Goal: Transaction & Acquisition: Purchase product/service

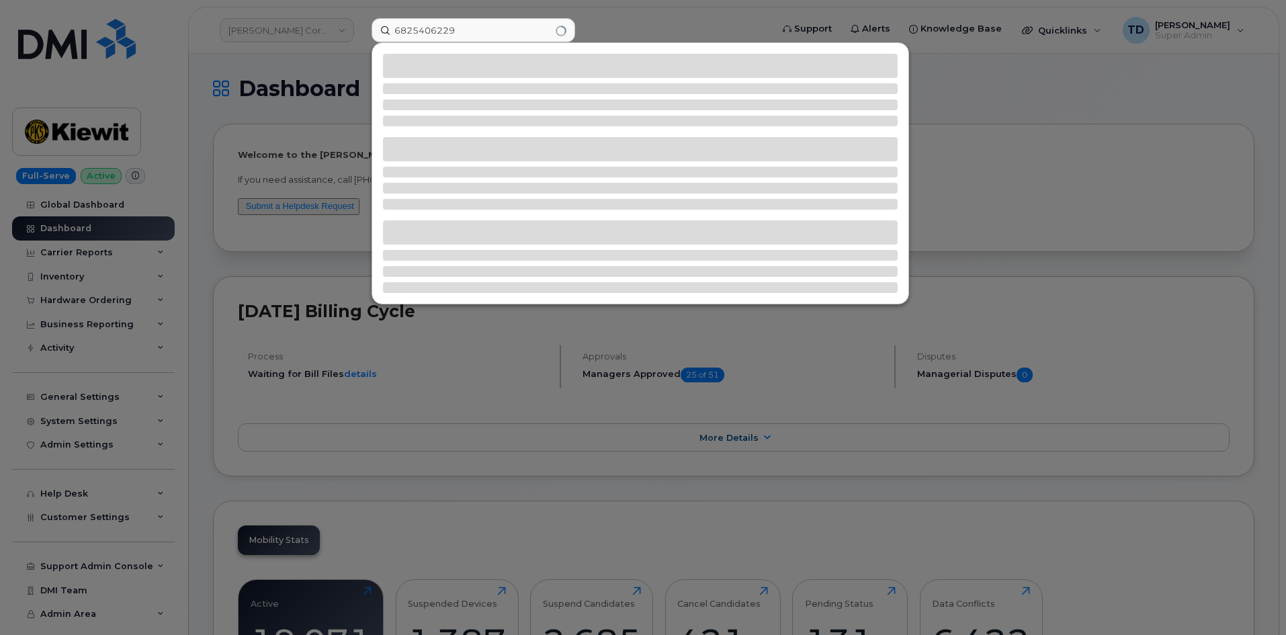
type input "6825406229"
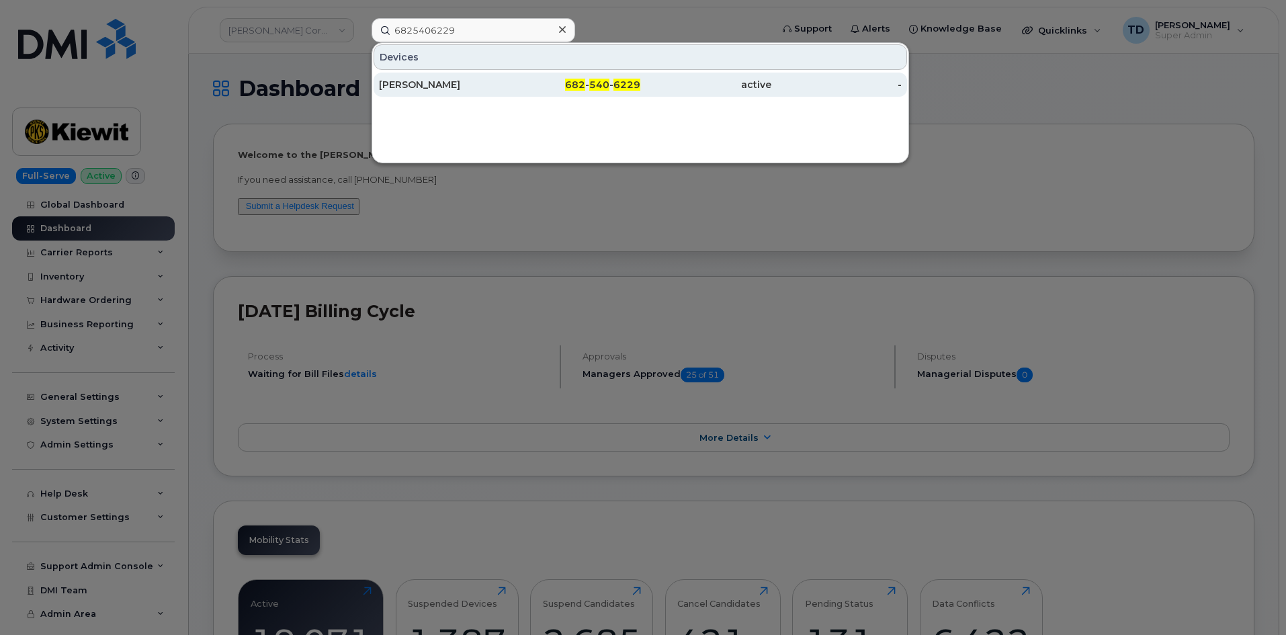
click at [536, 73] on link "Greggory Buckner 682 - 540 - 6229 active -" at bounding box center [641, 85] width 534 height 24
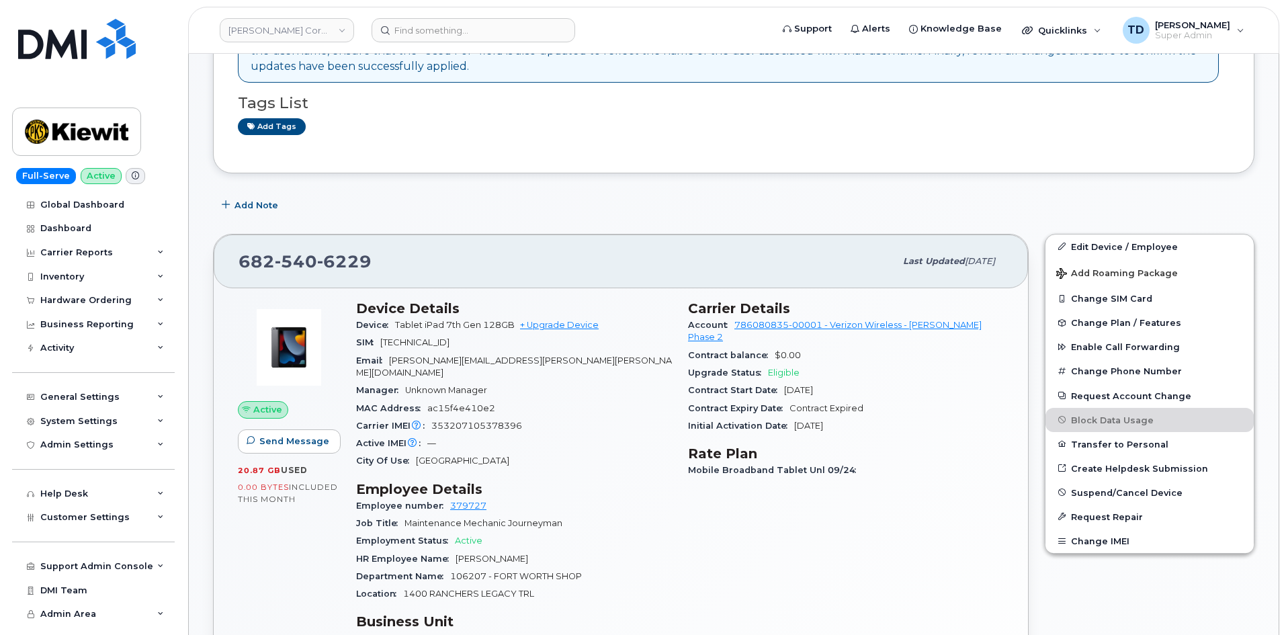
scroll to position [336, 0]
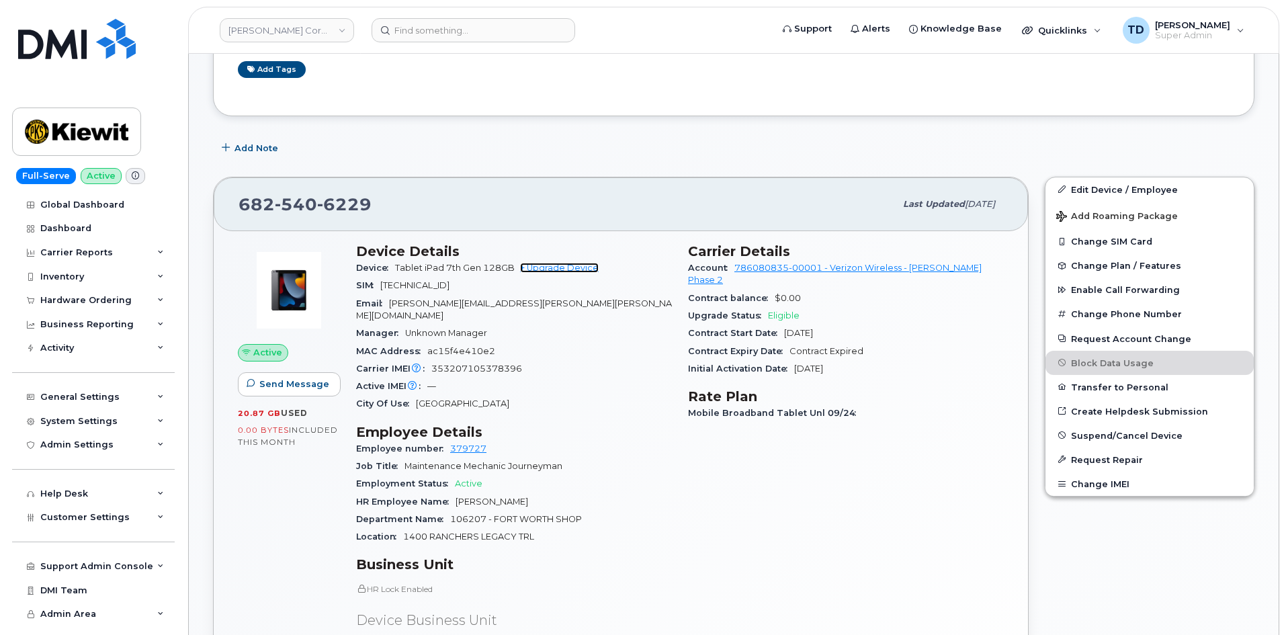
click at [569, 267] on link "+ Upgrade Device" at bounding box center [559, 268] width 79 height 10
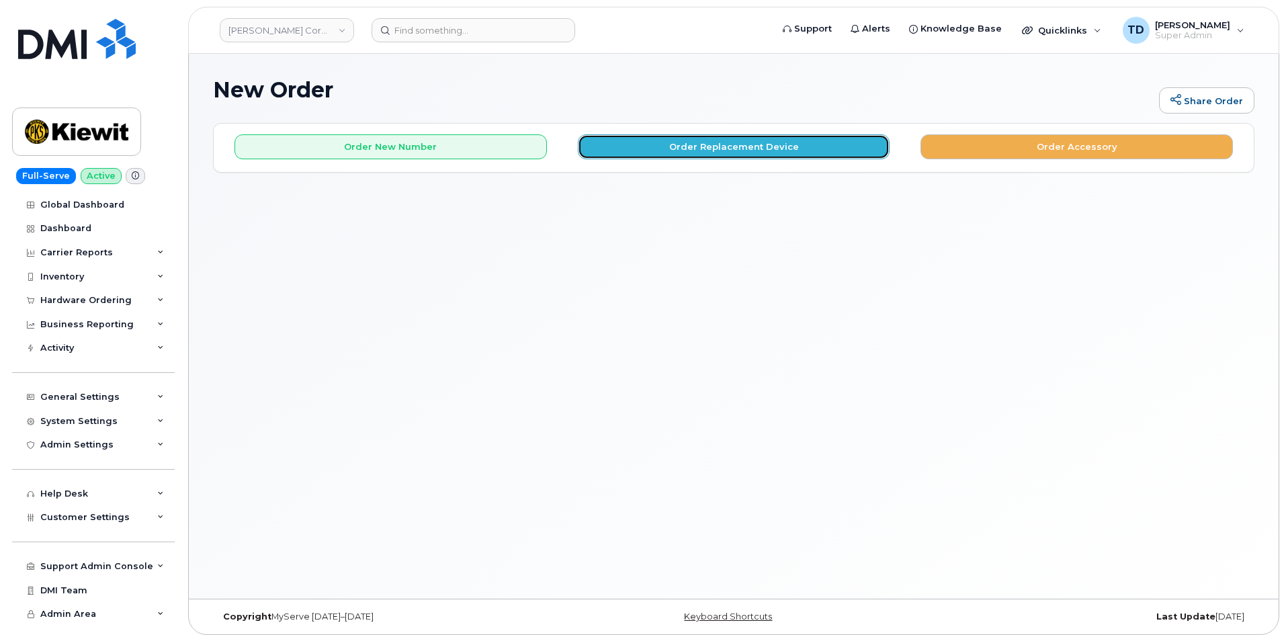
click at [810, 152] on button "Order Replacement Device" at bounding box center [734, 146] width 313 height 25
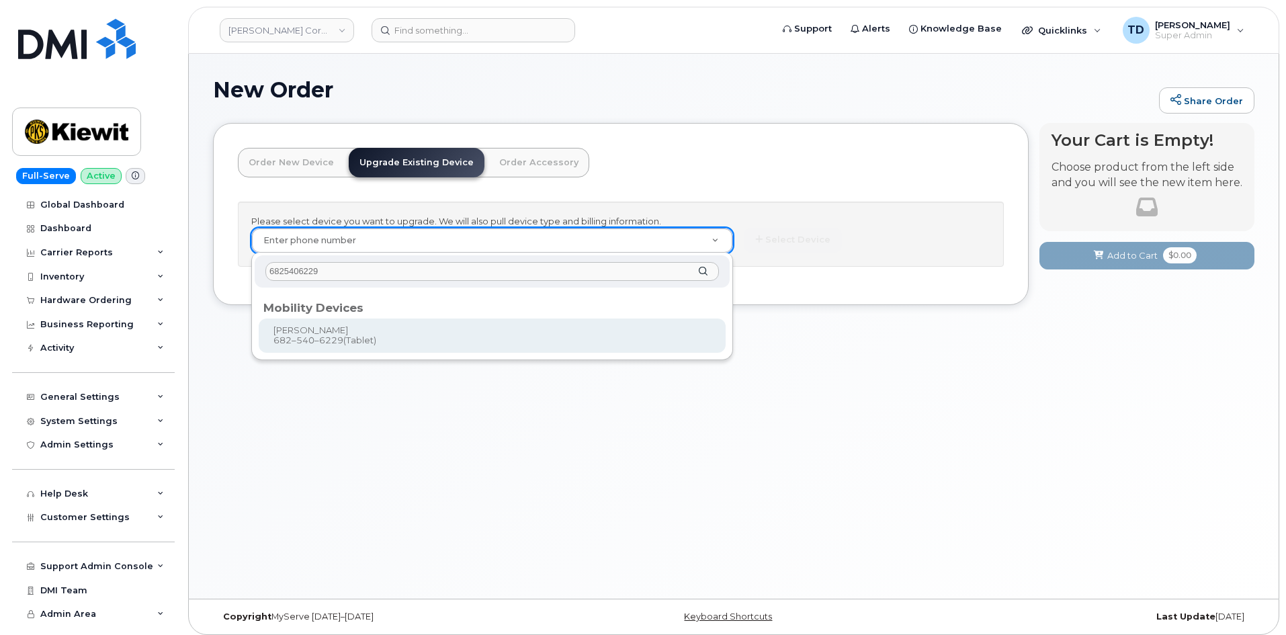
type input "6825406229"
type input "1177781"
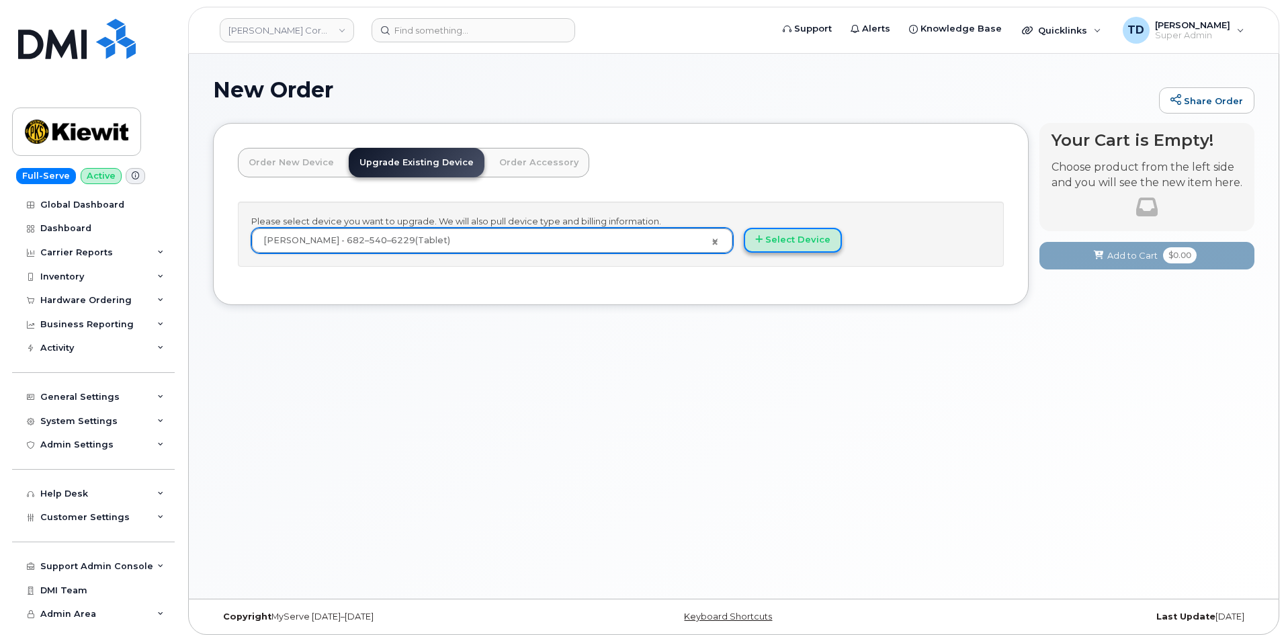
click at [792, 251] on button "Select Device" at bounding box center [793, 240] width 98 height 25
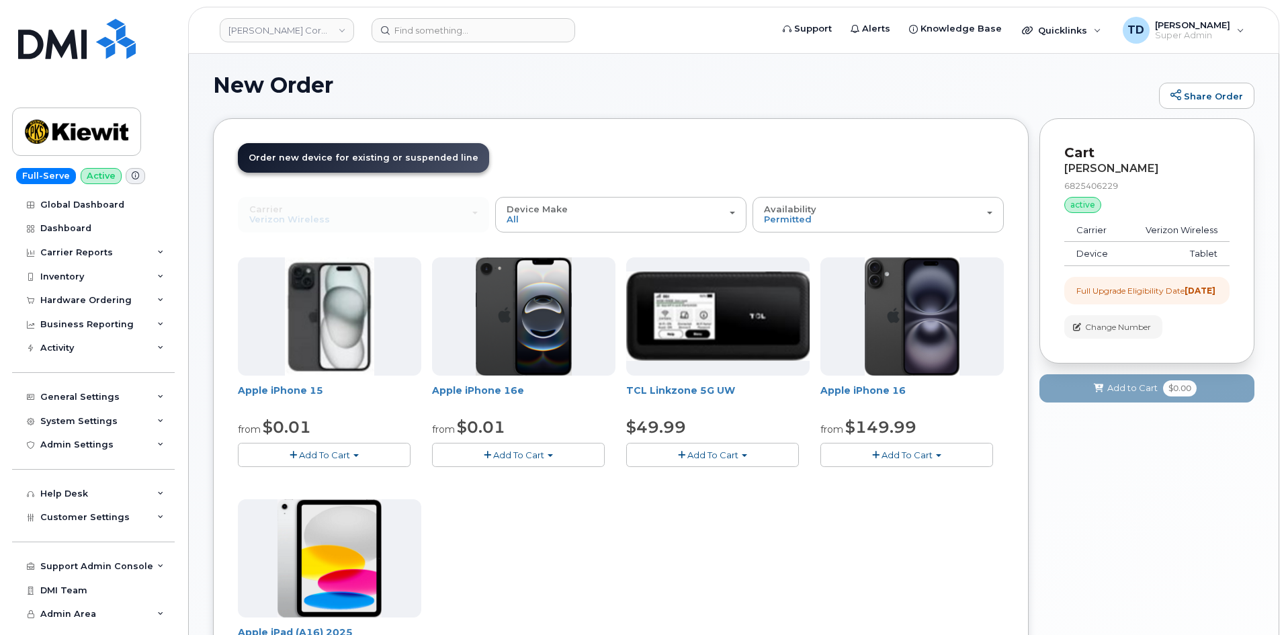
scroll to position [269, 0]
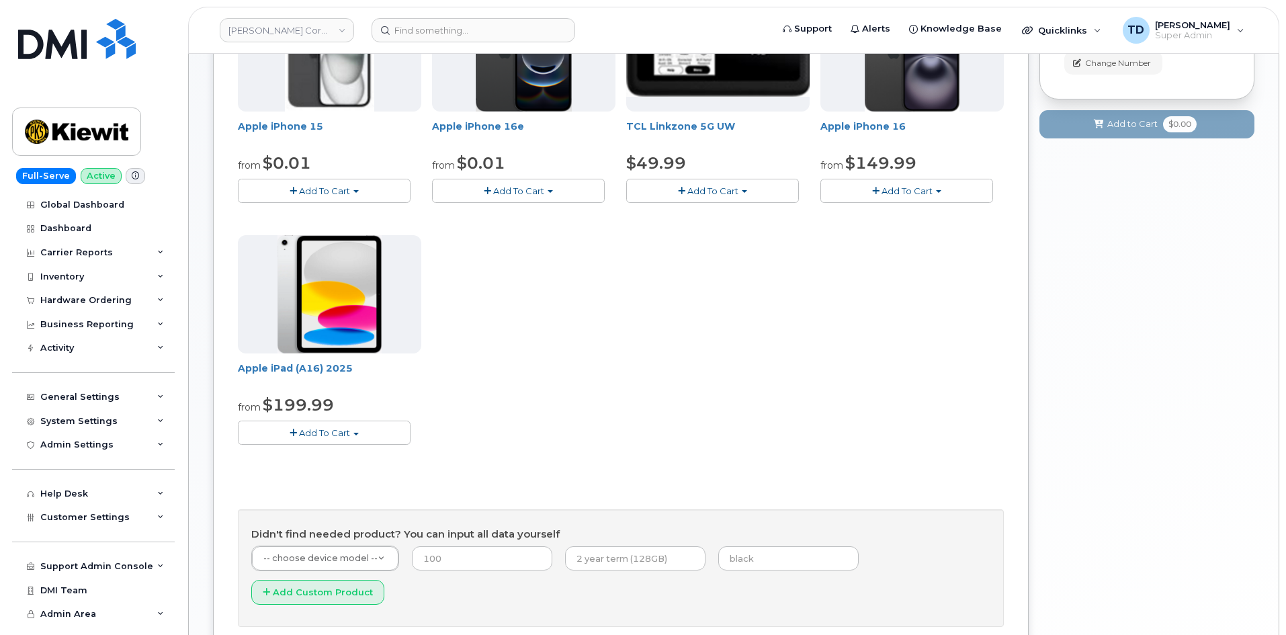
click at [317, 432] on span "Add To Cart" at bounding box center [324, 432] width 51 height 11
click at [372, 453] on link "$199.99 - 2 Year Upgrade (128GB)" at bounding box center [331, 458] width 181 height 17
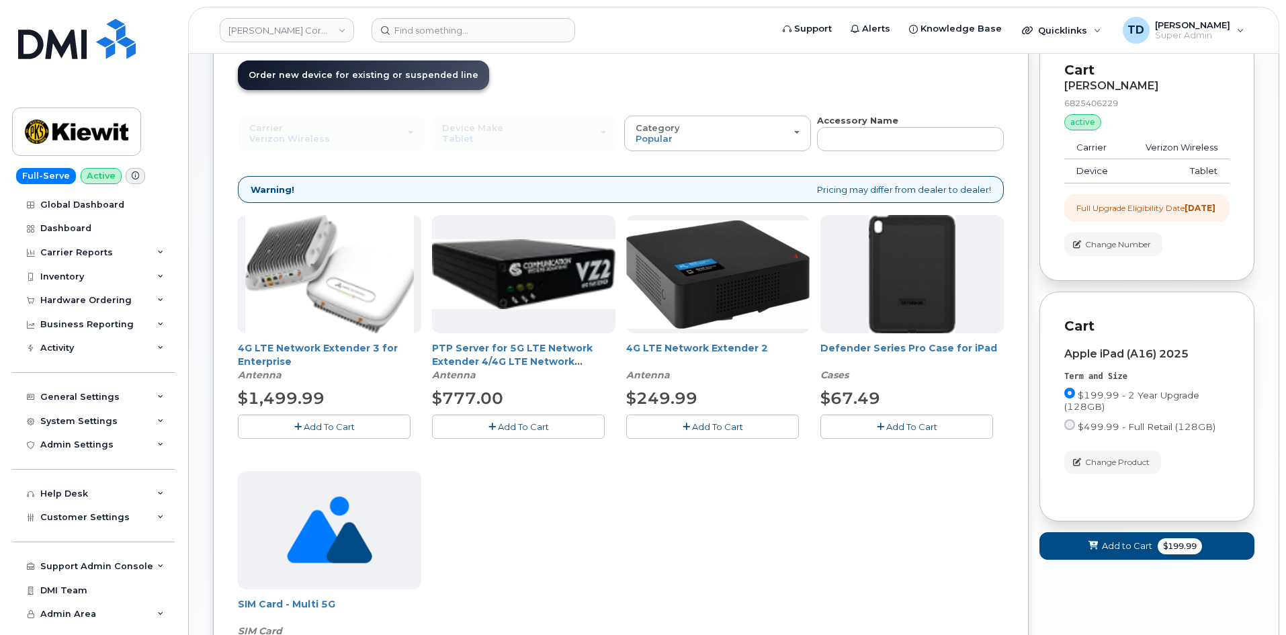
scroll to position [202, 0]
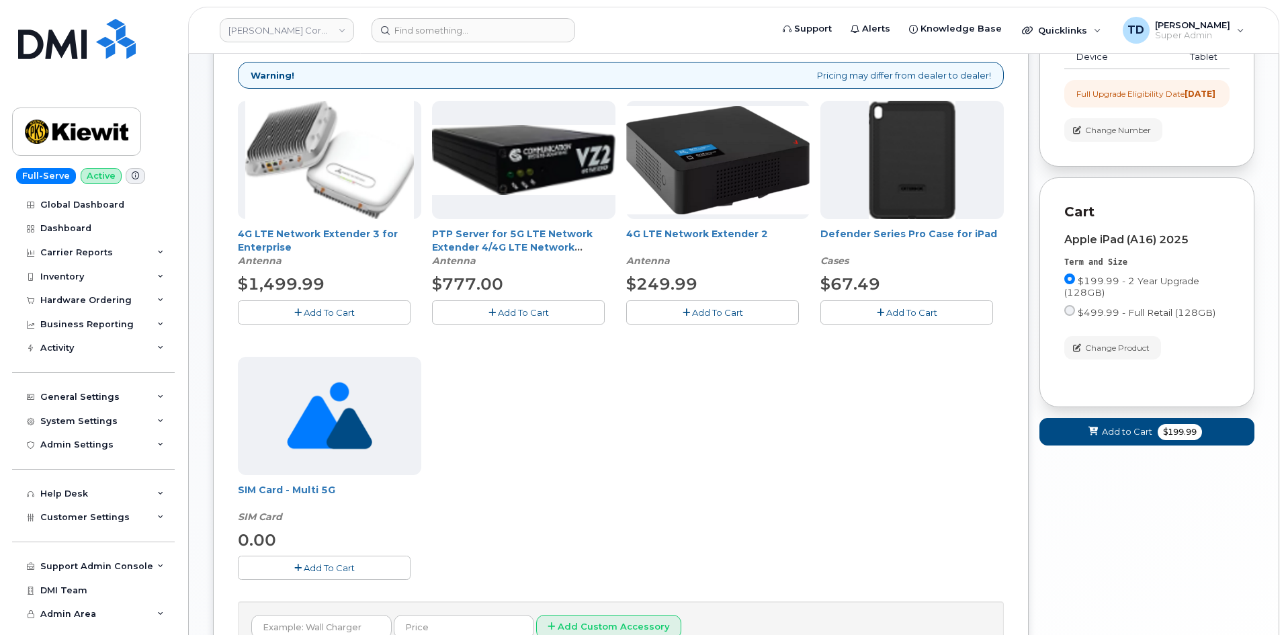
click at [946, 315] on button "Add To Cart" at bounding box center [907, 312] width 173 height 24
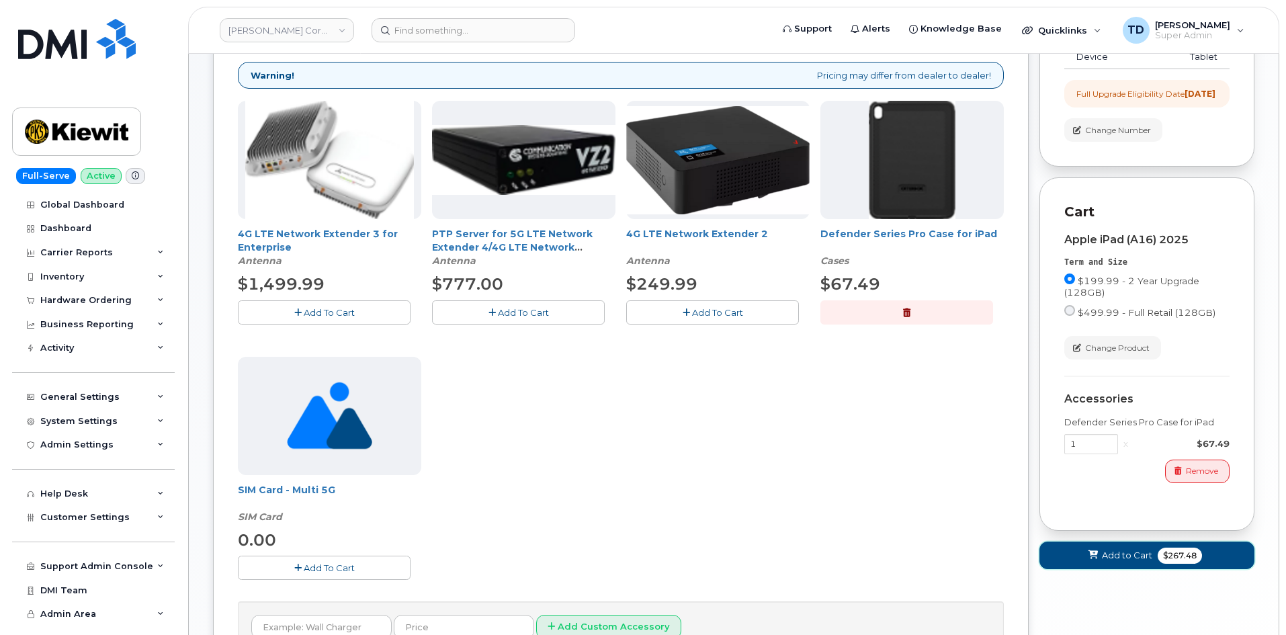
click at [1175, 564] on span "$267.48" at bounding box center [1180, 556] width 44 height 16
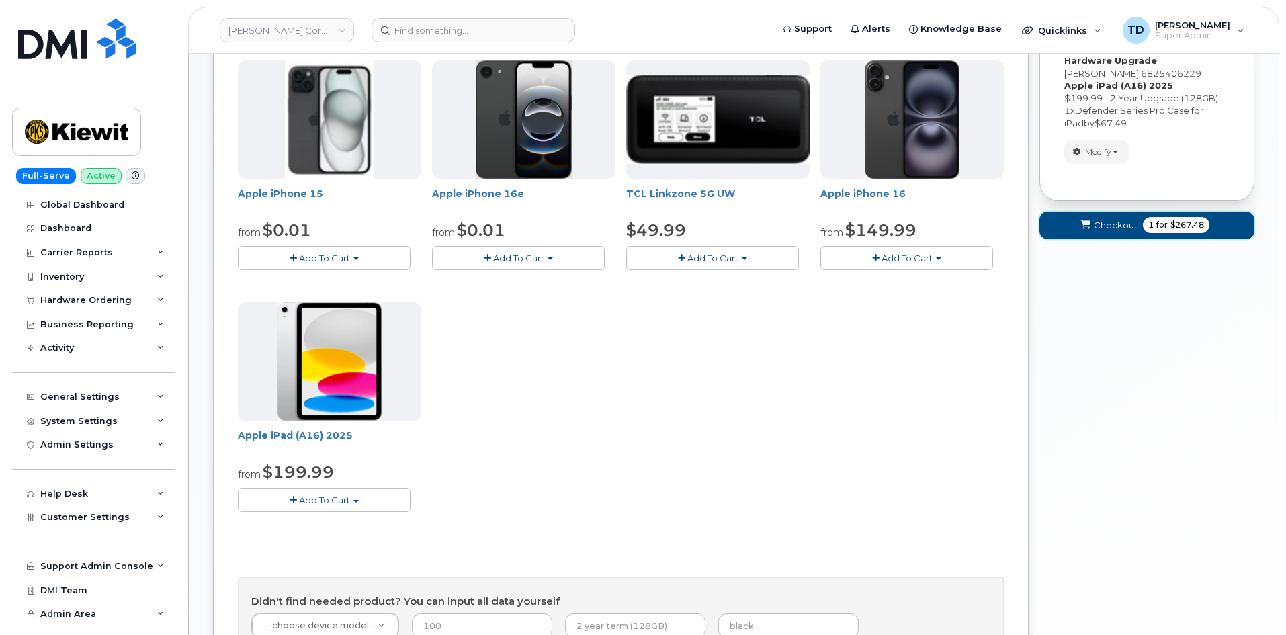
click at [1188, 225] on span "$267.48" at bounding box center [1188, 225] width 34 height 12
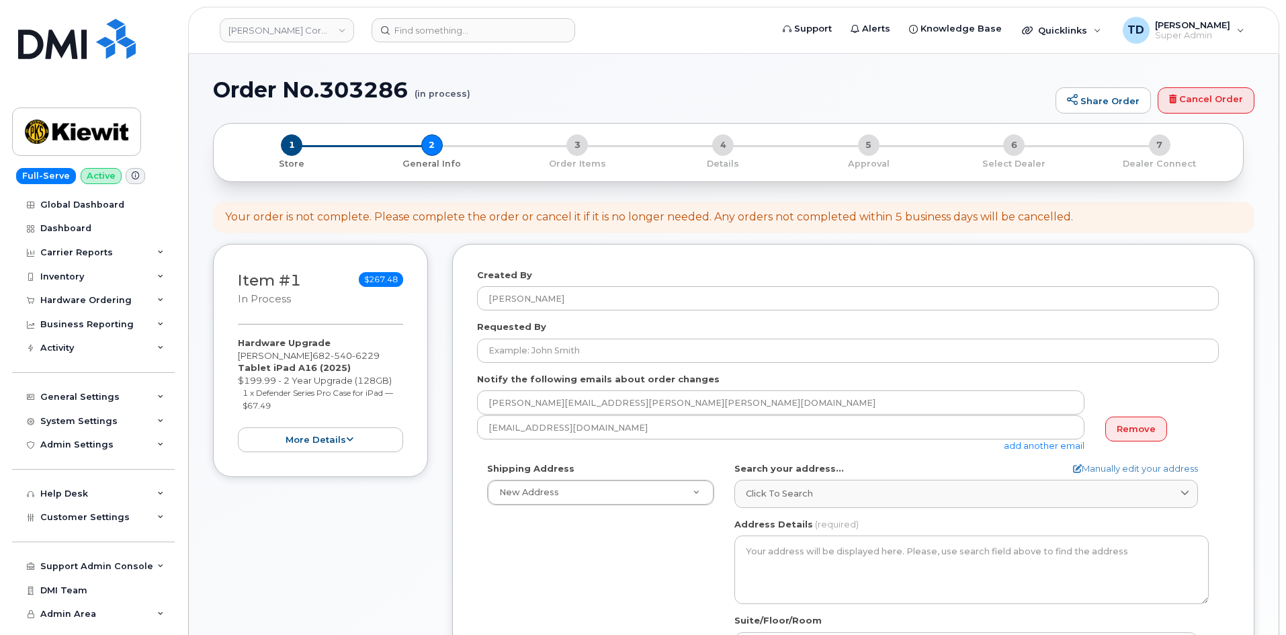
select select
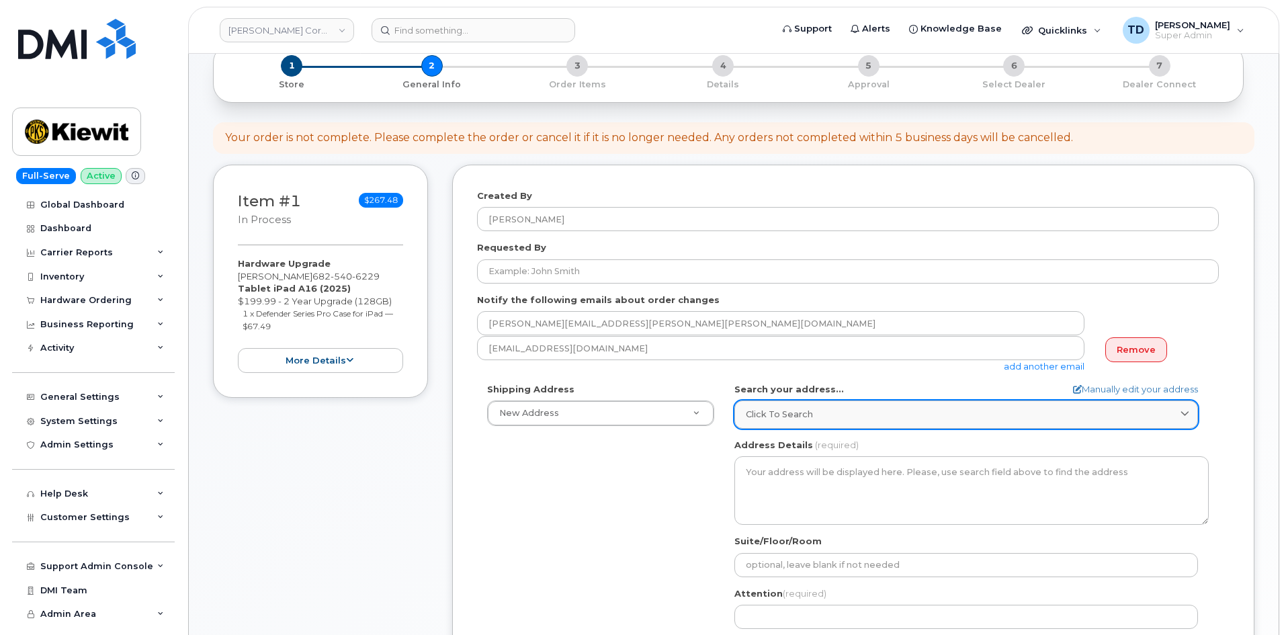
scroll to position [202, 0]
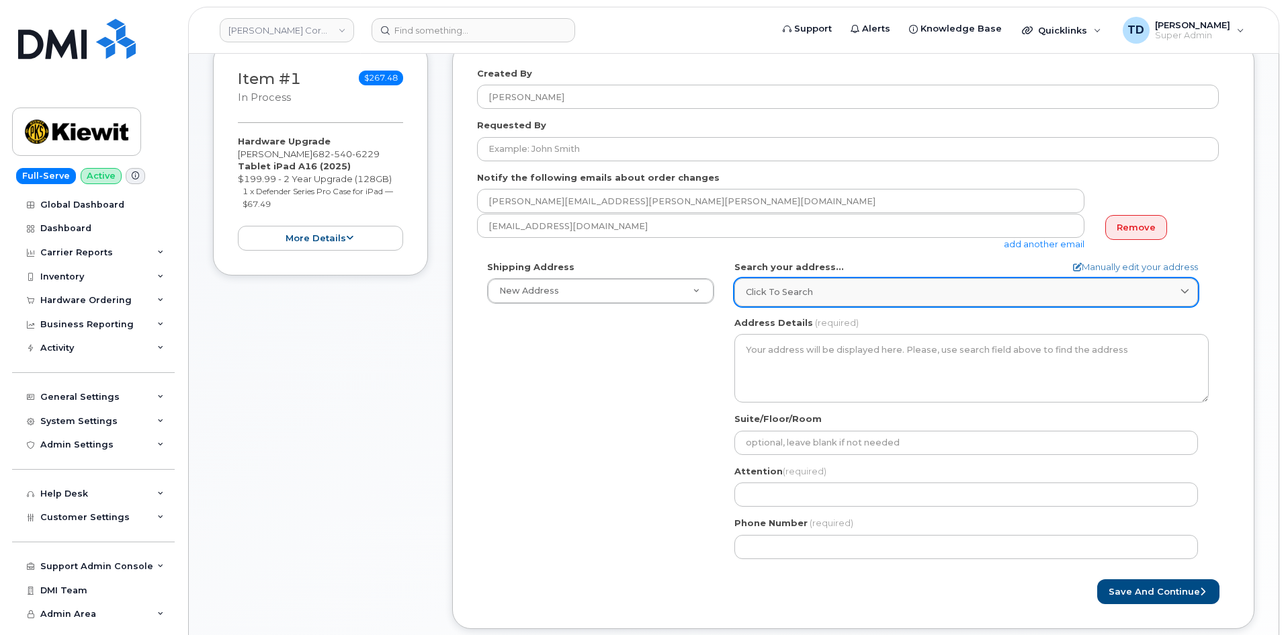
click at [996, 293] on div "Click to search" at bounding box center [966, 292] width 441 height 13
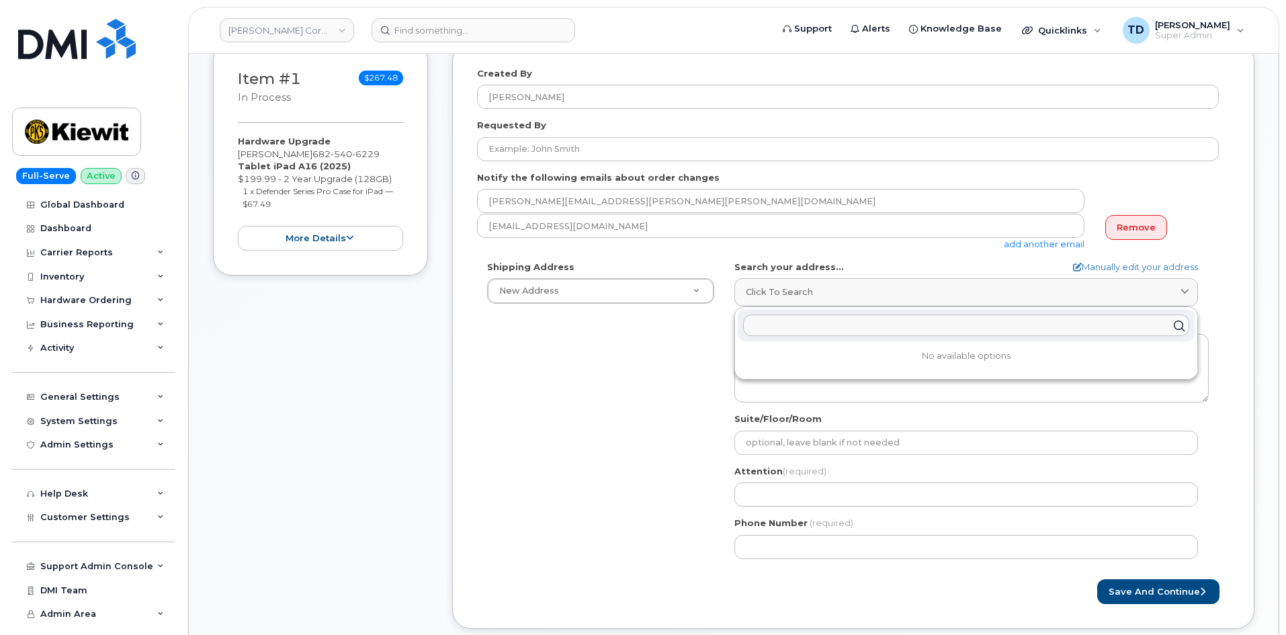
paste input "[STREET_ADDRESS][US_STATE]"
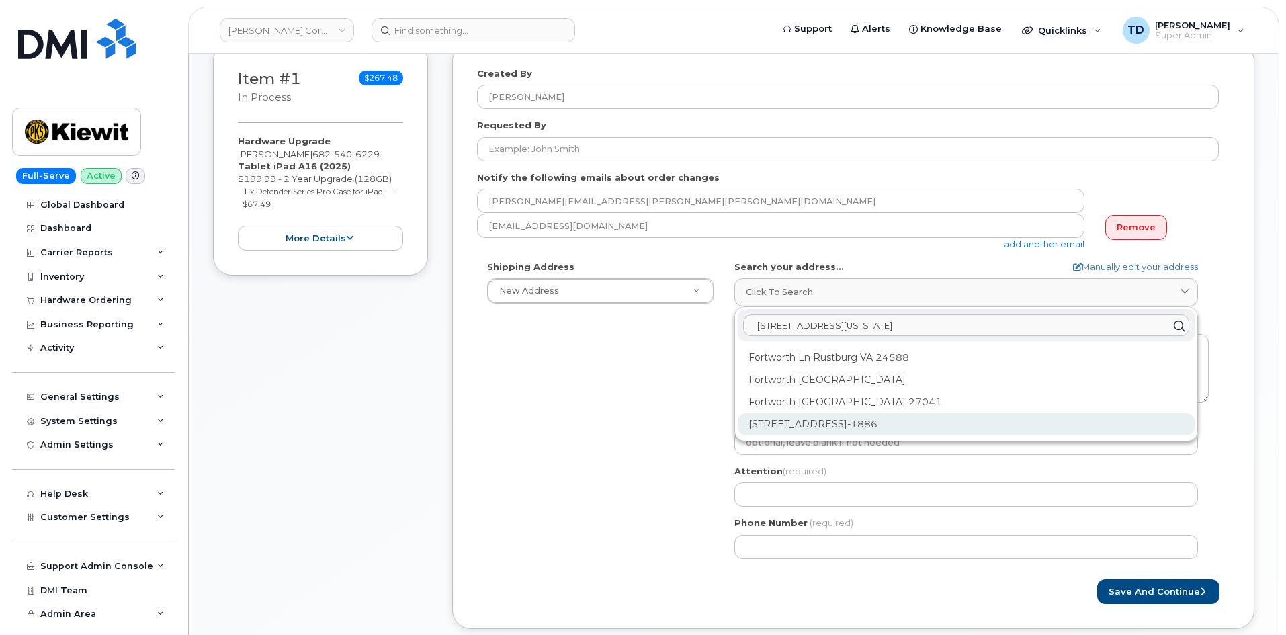
type input "1400 ranchers legacy trl fort worth texas 76126"
click at [888, 427] on div "1400 Ranchers Legacy Trl Fort Worth TX 76126-1886" at bounding box center [966, 424] width 457 height 22
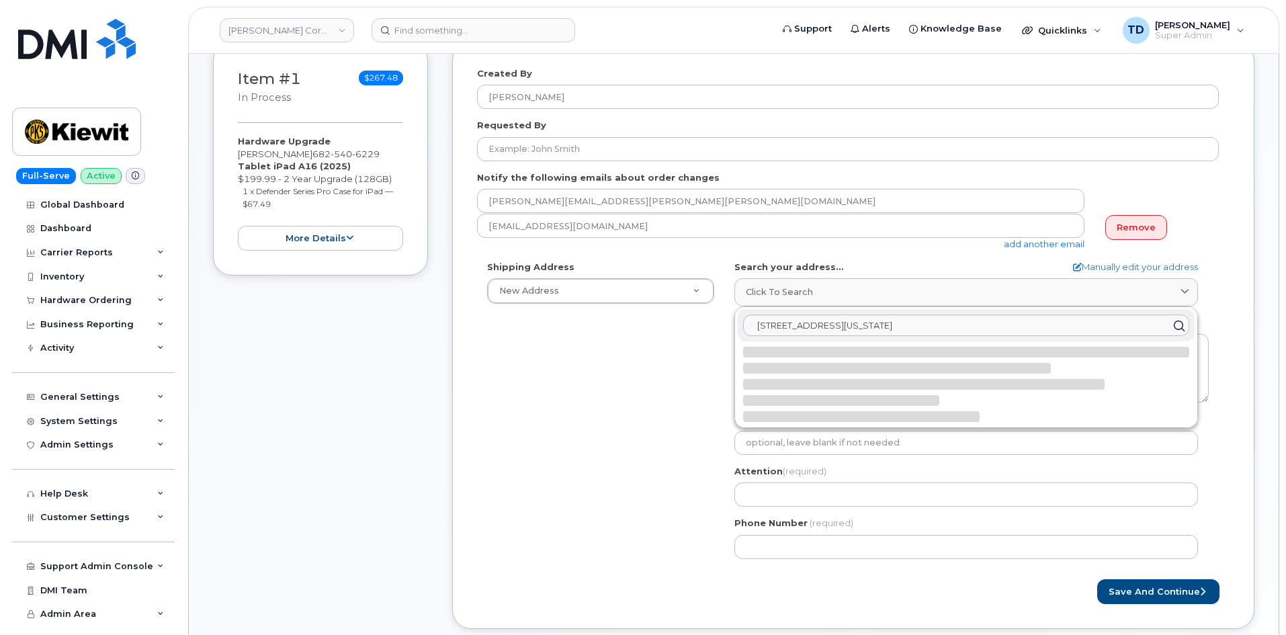
select select
type textarea "1400 Ranchers Legacy Trl FORT WORTH TX 76126-1886 UNITED STATES"
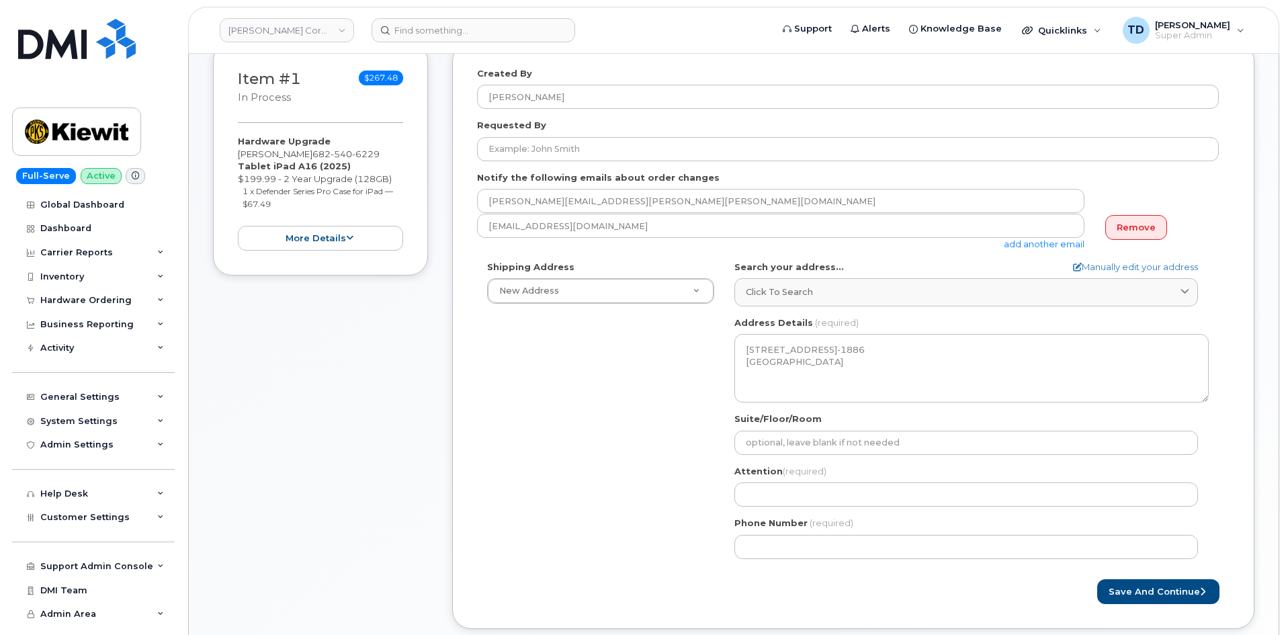
click at [856, 520] on div "Phone Number (required)" at bounding box center [972, 538] width 475 height 42
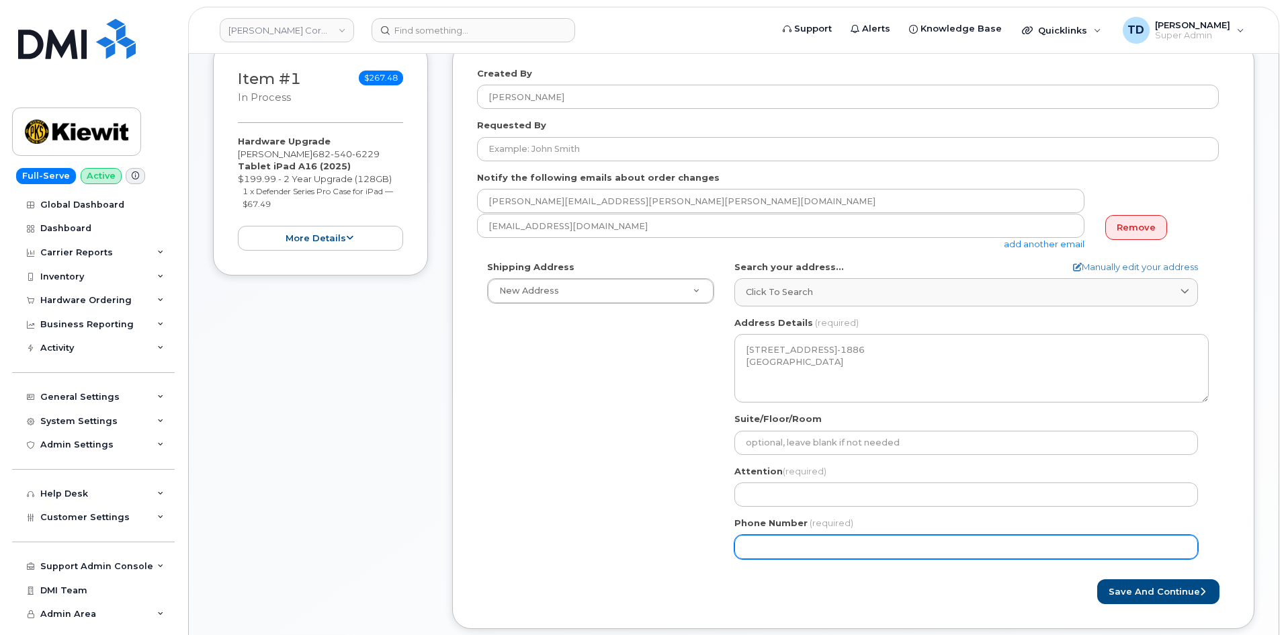
click at [837, 550] on input "Phone Number" at bounding box center [967, 547] width 464 height 24
paste input "6825406229"
select select
type input "6825406229"
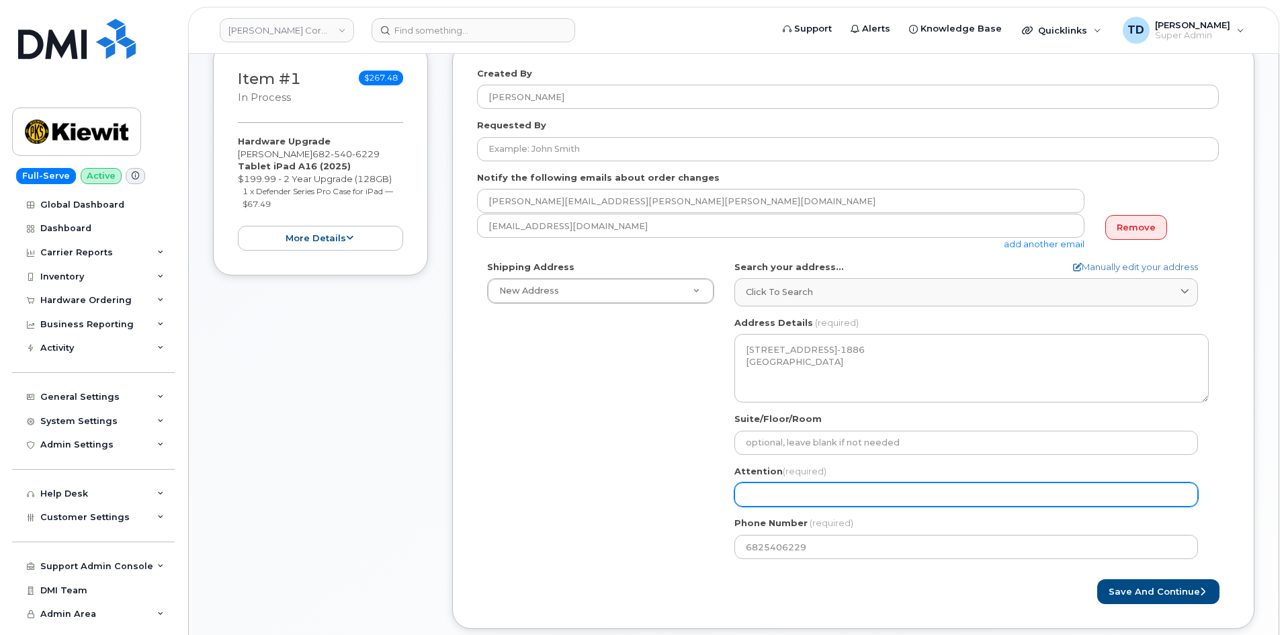
click at [839, 487] on input "Attention (required)" at bounding box center [967, 495] width 464 height 24
paste input "Bradley Gutz"
select select
type input "[PERSON_NAME]"
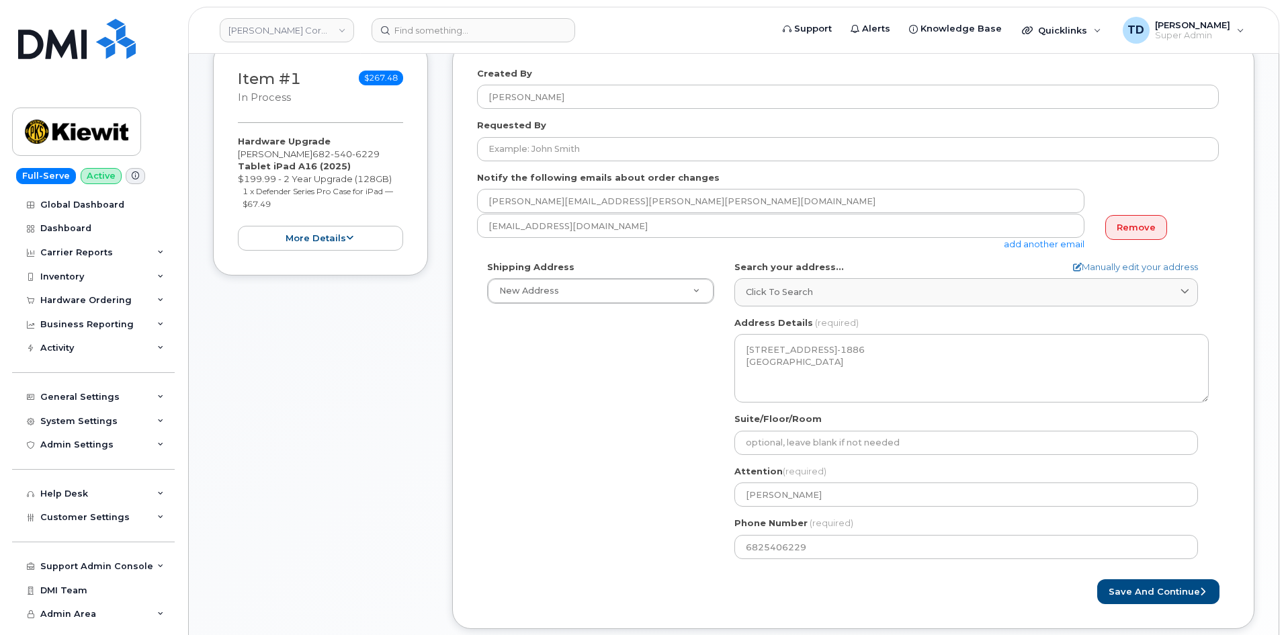
click at [622, 483] on div "Shipping Address New Address New Address 304 Gaille Dr 99 Grandview Rd 3886 Mav…" at bounding box center [848, 415] width 742 height 308
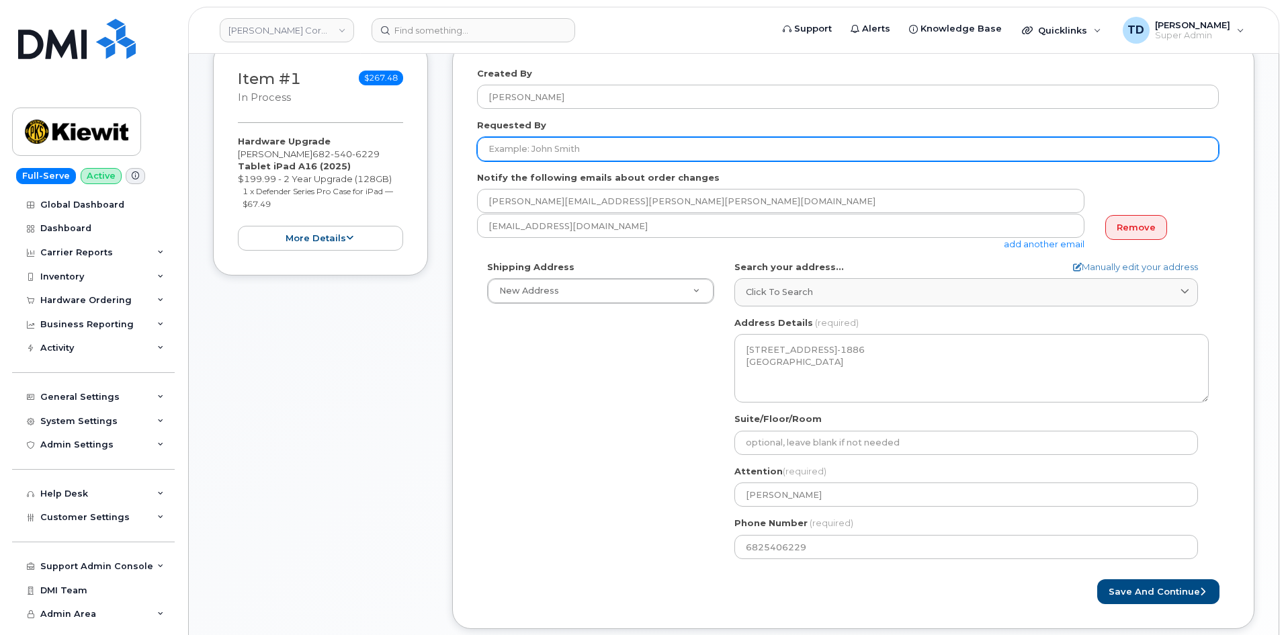
click at [664, 159] on input "Requested By" at bounding box center [848, 149] width 742 height 24
paste input "[PERSON_NAME]"
type input "[PERSON_NAME]"
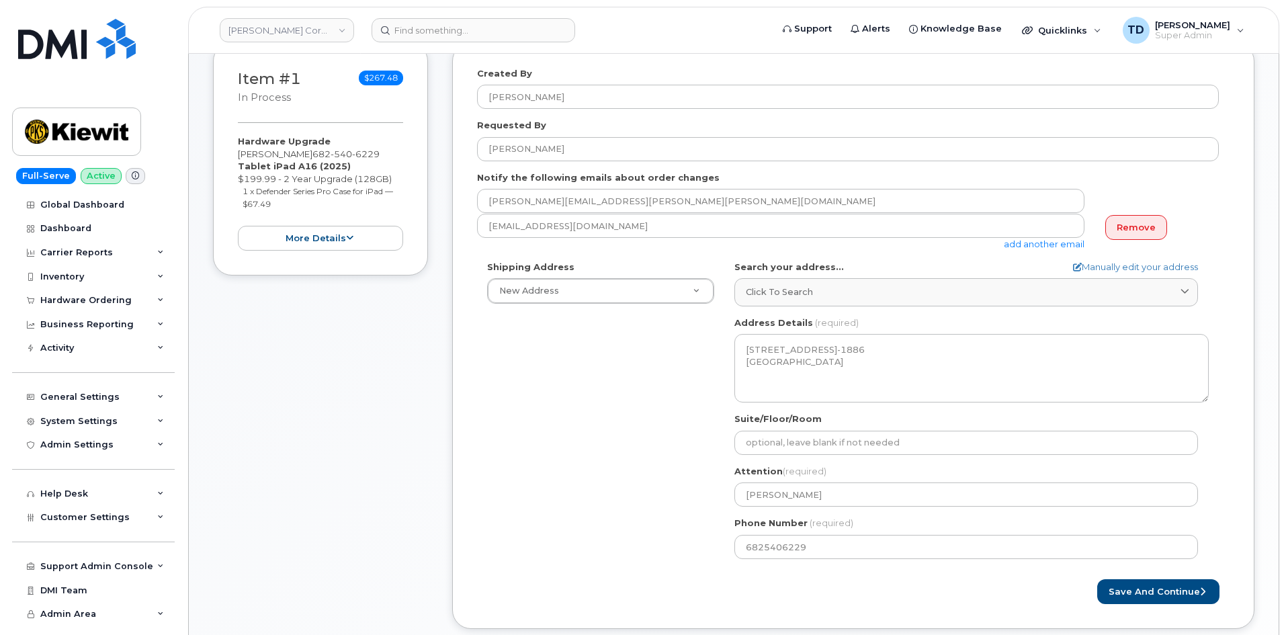
click at [1051, 248] on link "add another email" at bounding box center [1044, 244] width 81 height 11
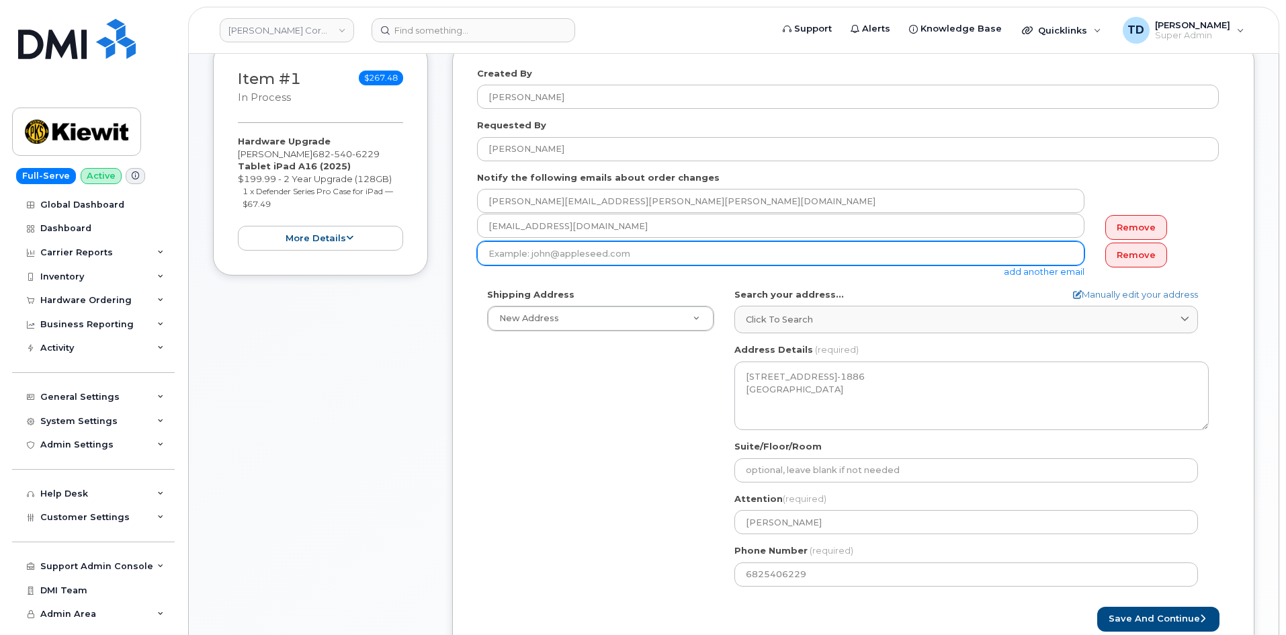
click at [561, 257] on input "email" at bounding box center [781, 253] width 608 height 24
paste input "BRADLEY.GUTZ@S-POINTC.COM"
type input "BRADLEY.GUTZ@S-POINTC.COM"
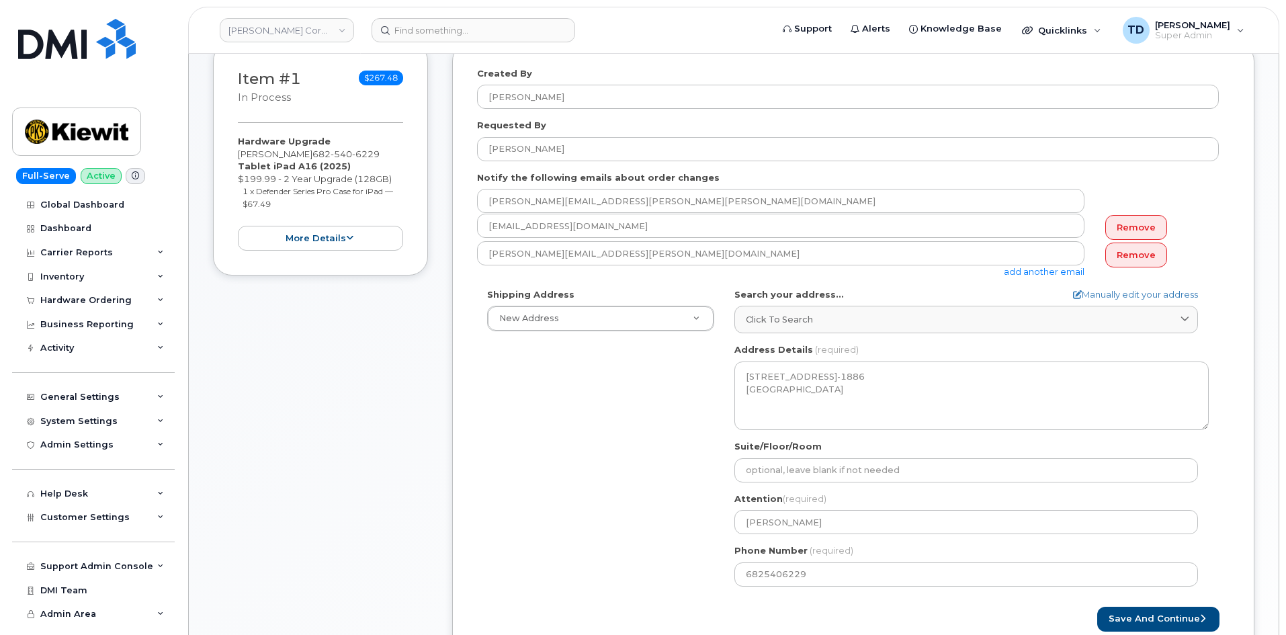
click at [1241, 193] on div "Created By Tauriq Dixon Requested By Bradley Gutz Notify the following emails a…" at bounding box center [853, 349] width 802 height 614
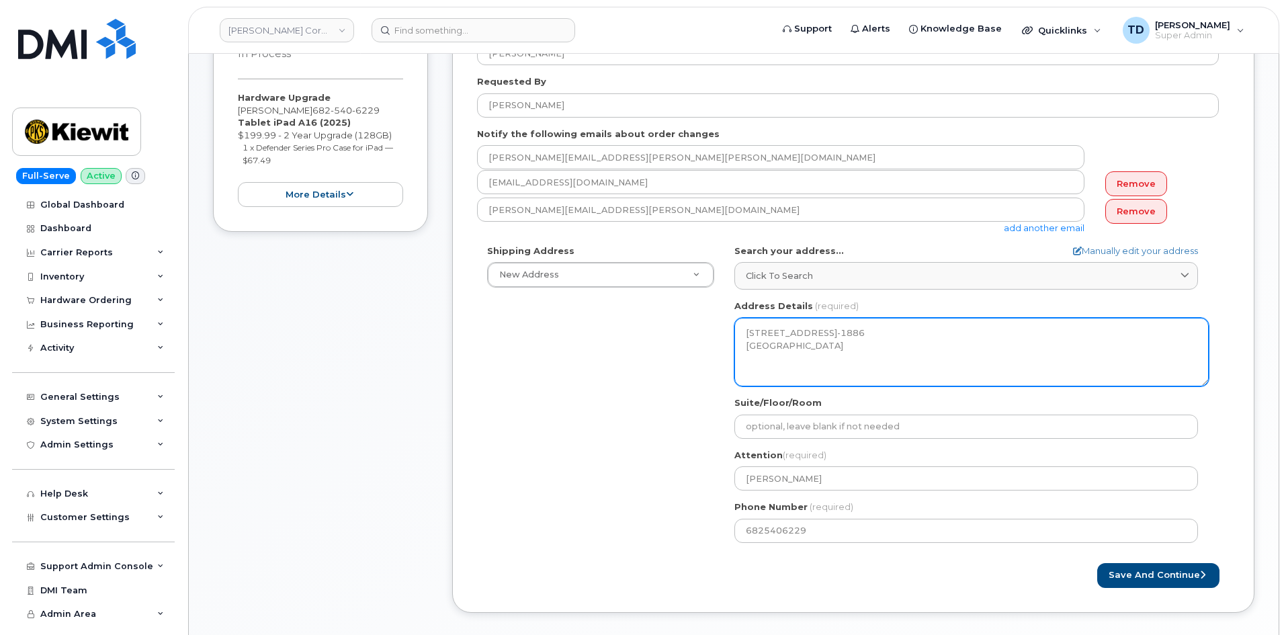
scroll to position [336, 0]
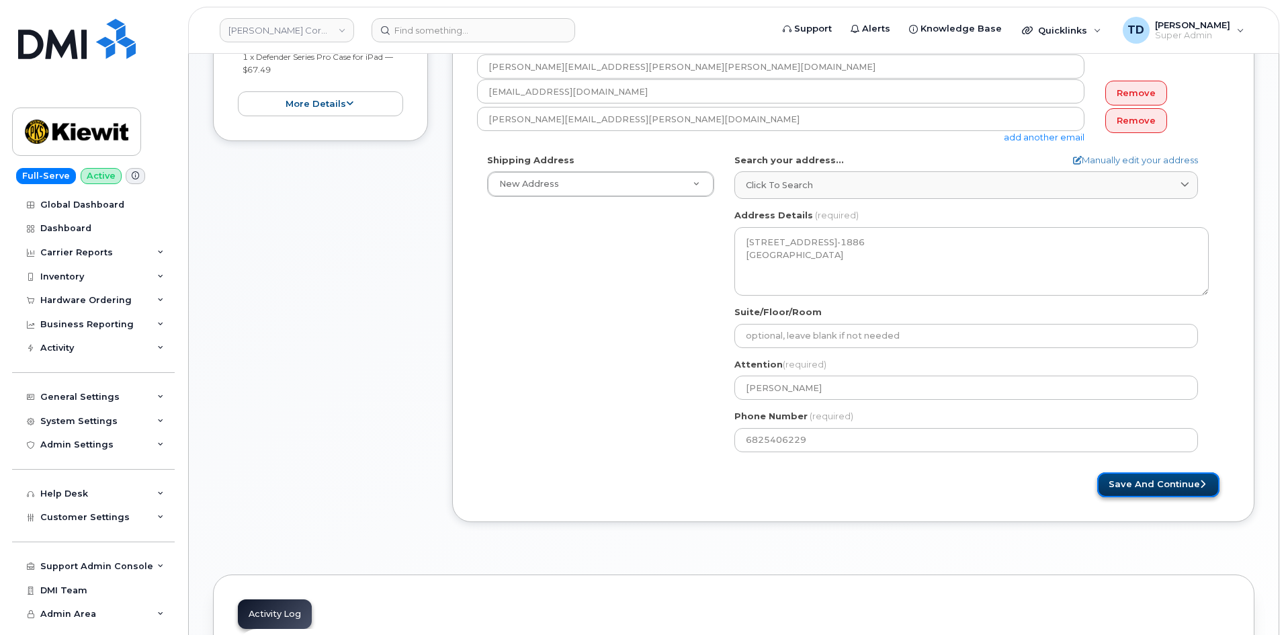
click at [1174, 486] on button "Save and Continue" at bounding box center [1159, 484] width 122 height 25
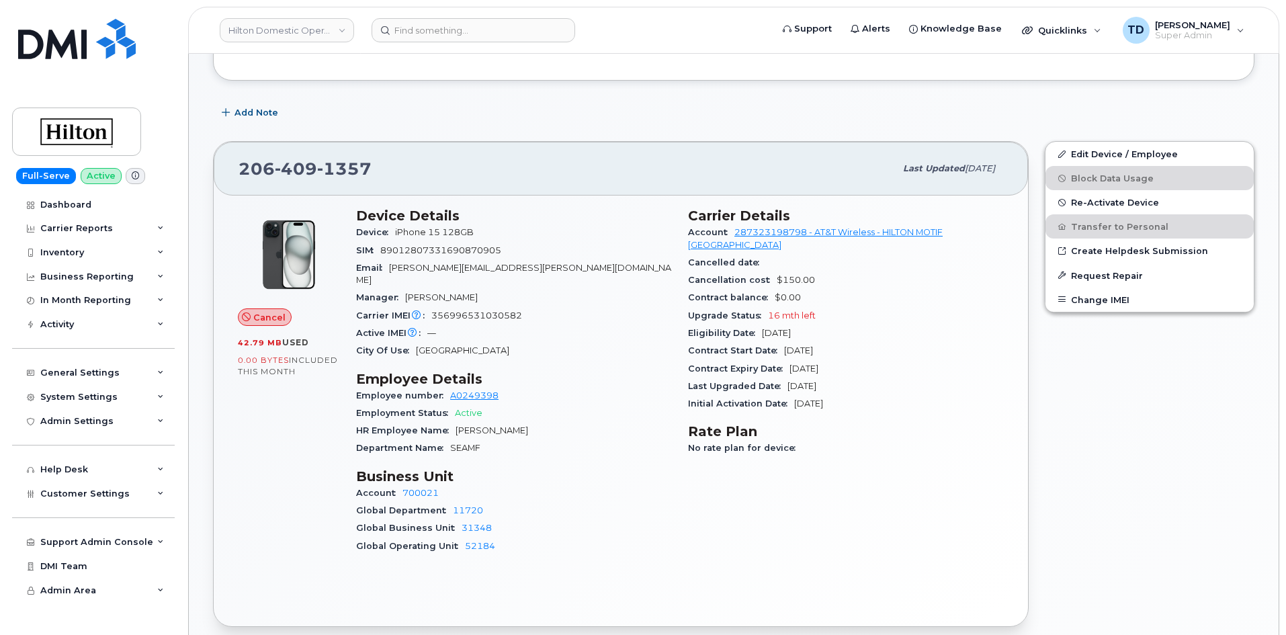
scroll to position [336, 0]
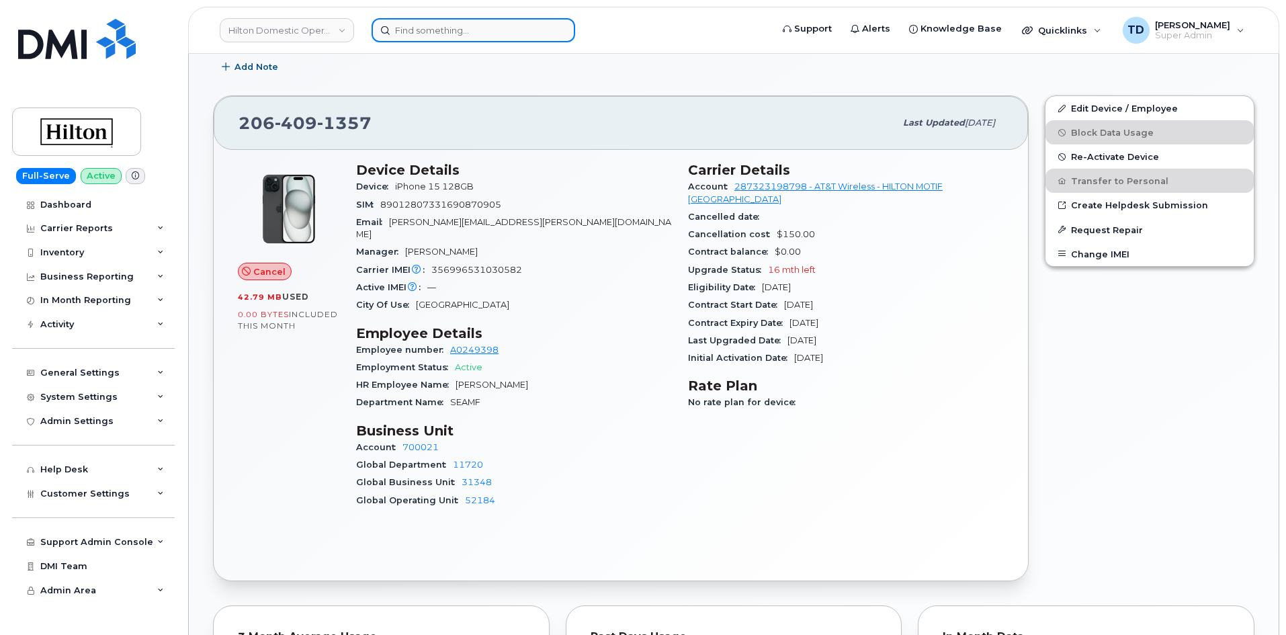
click at [432, 32] on input at bounding box center [474, 30] width 204 height 24
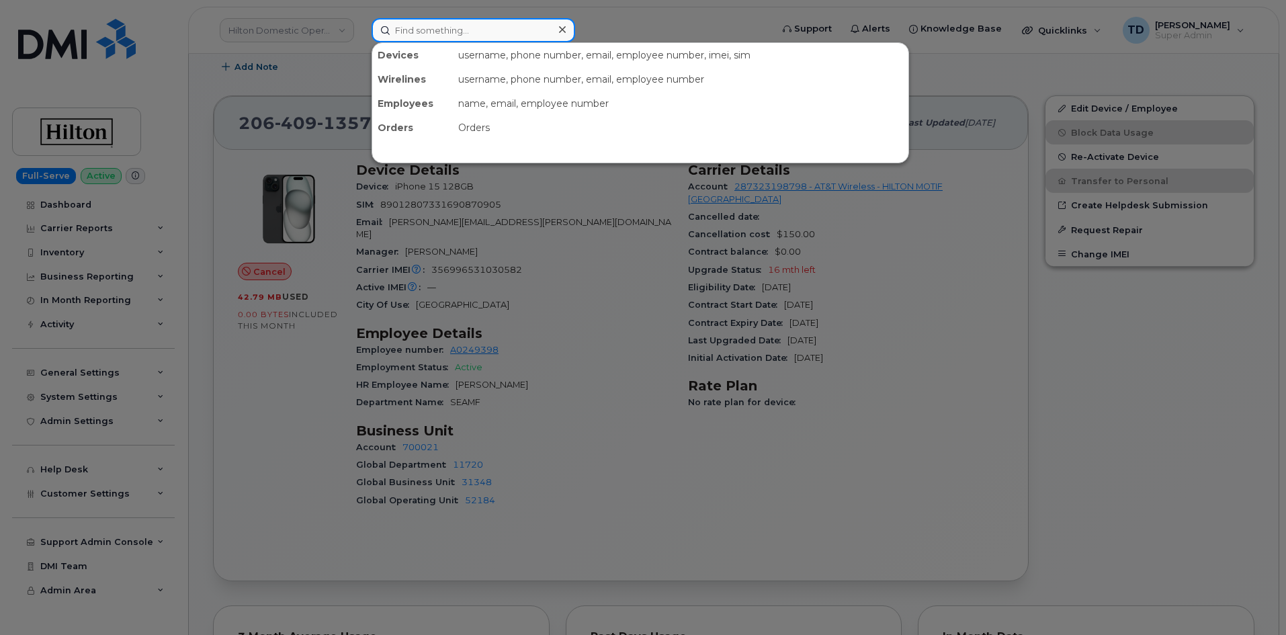
paste input "6825406229"
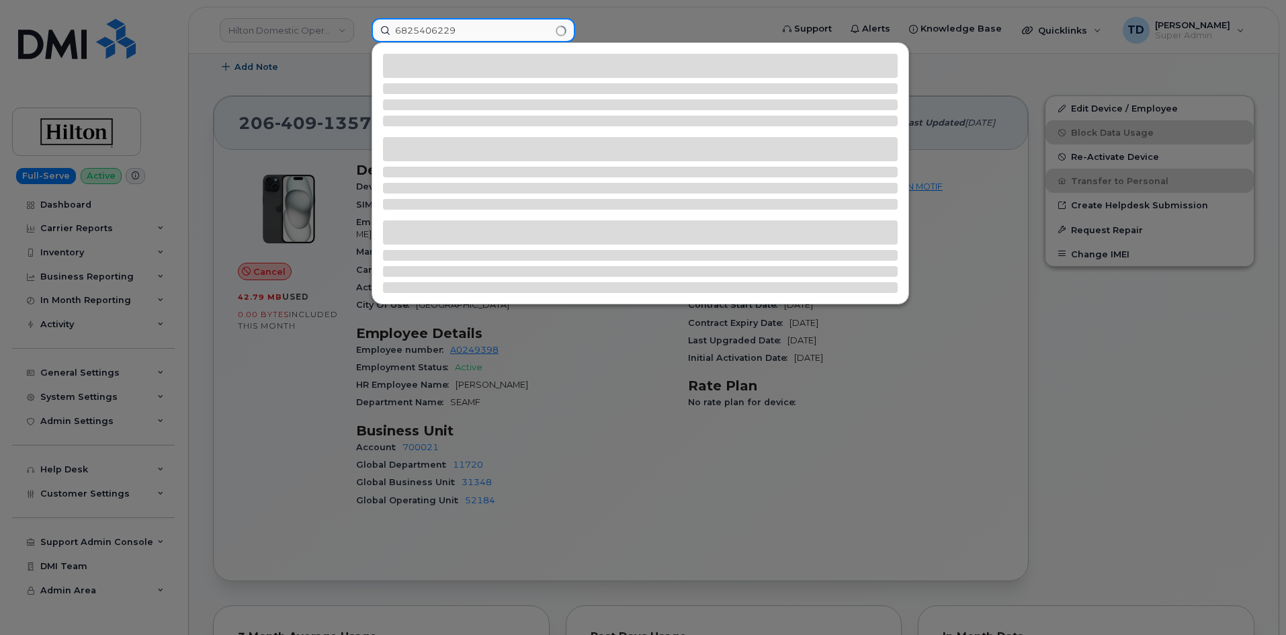
type input "6825406229"
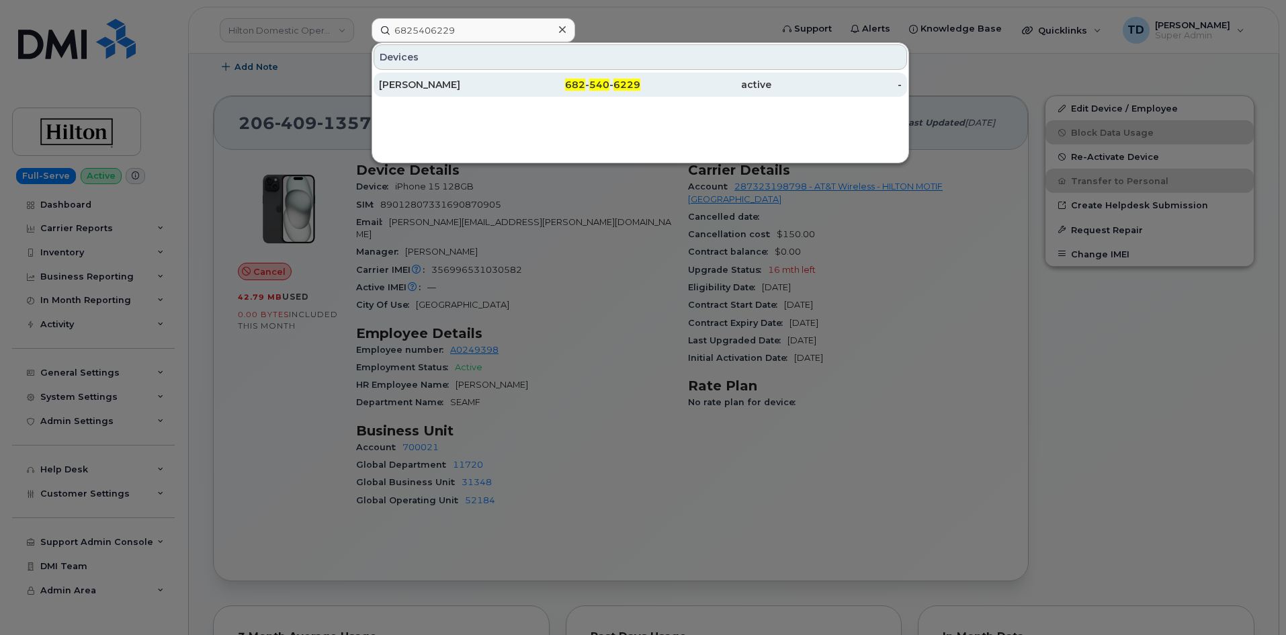
click at [512, 87] on div "682 - 540 - 6229" at bounding box center [575, 84] width 131 height 13
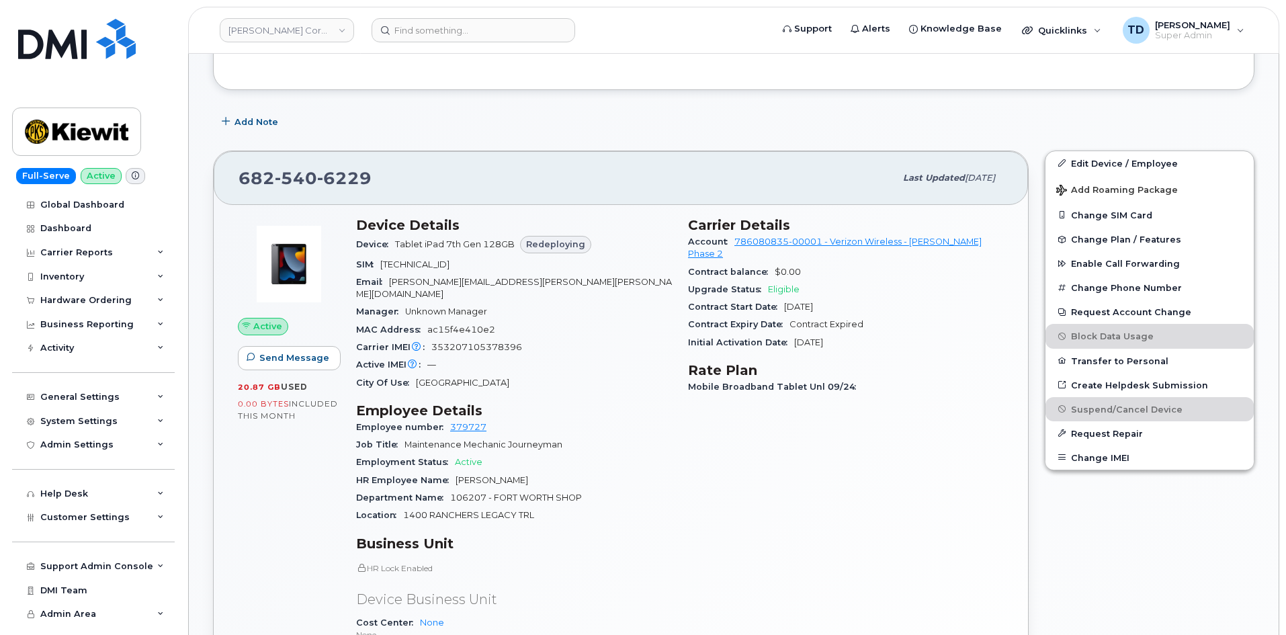
scroll to position [403, 0]
click at [483, 343] on span "353207105378396" at bounding box center [476, 348] width 91 height 10
copy span "353207105378396"
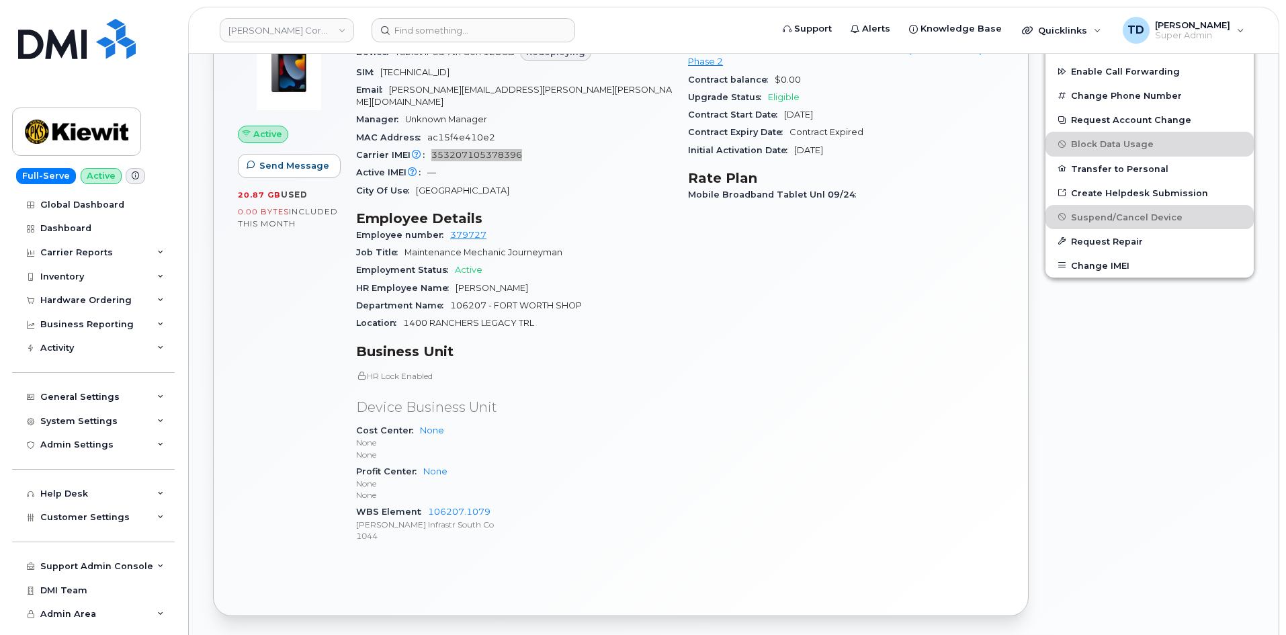
scroll to position [605, 0]
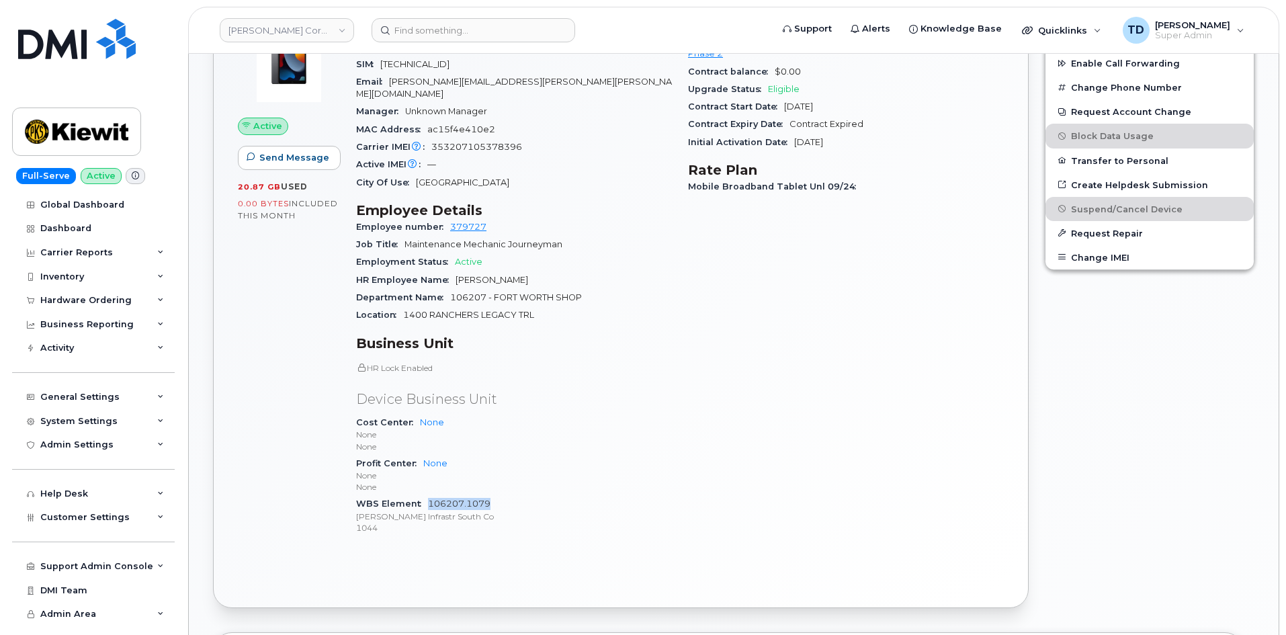
drag, startPoint x: 475, startPoint y: 489, endPoint x: 429, endPoint y: 493, distance: 45.9
click at [429, 495] on div "WBS Element 106207.1079 Kiewit Infrastr South Co 1044" at bounding box center [514, 515] width 316 height 41
copy link "106207.1079"
click at [93, 393] on div "General Settings" at bounding box center [79, 397] width 79 height 11
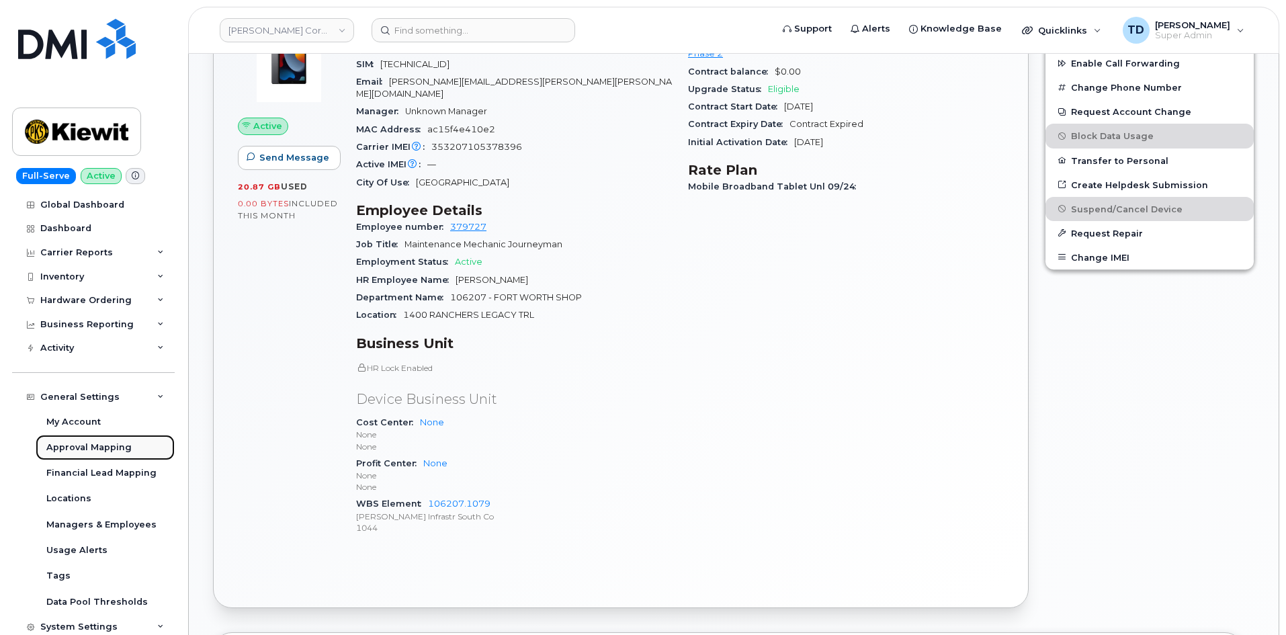
click at [112, 450] on div "Approval Mapping" at bounding box center [88, 448] width 85 height 12
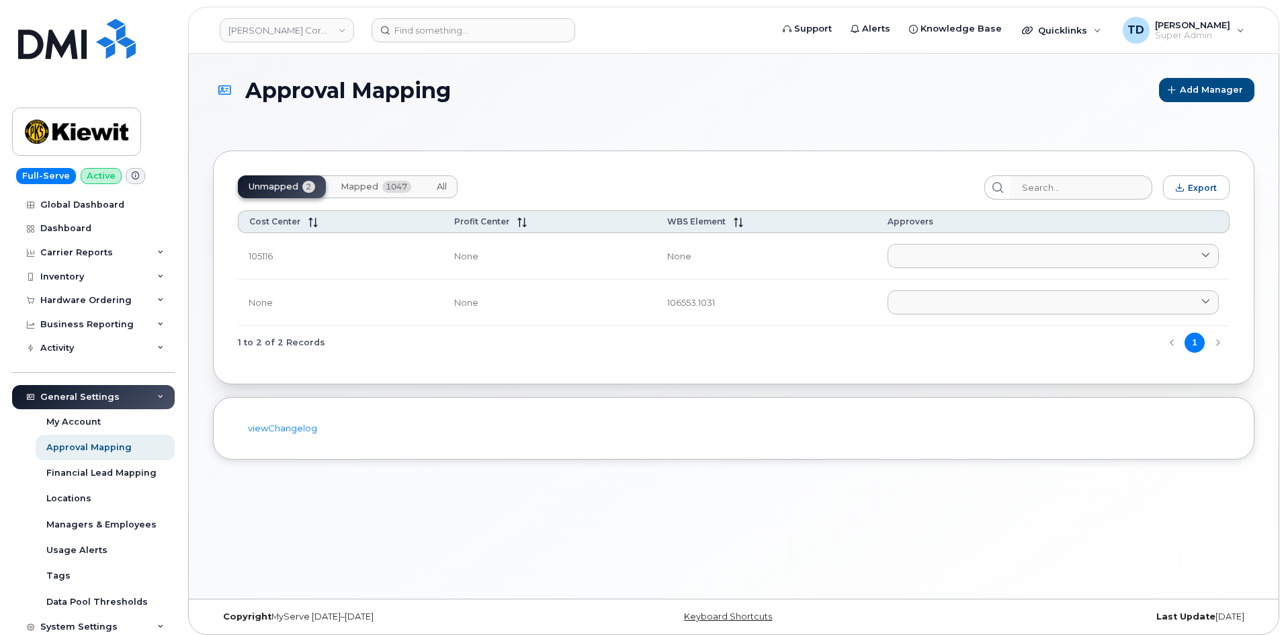
click at [366, 177] on button "Mapped 1047" at bounding box center [376, 186] width 92 height 23
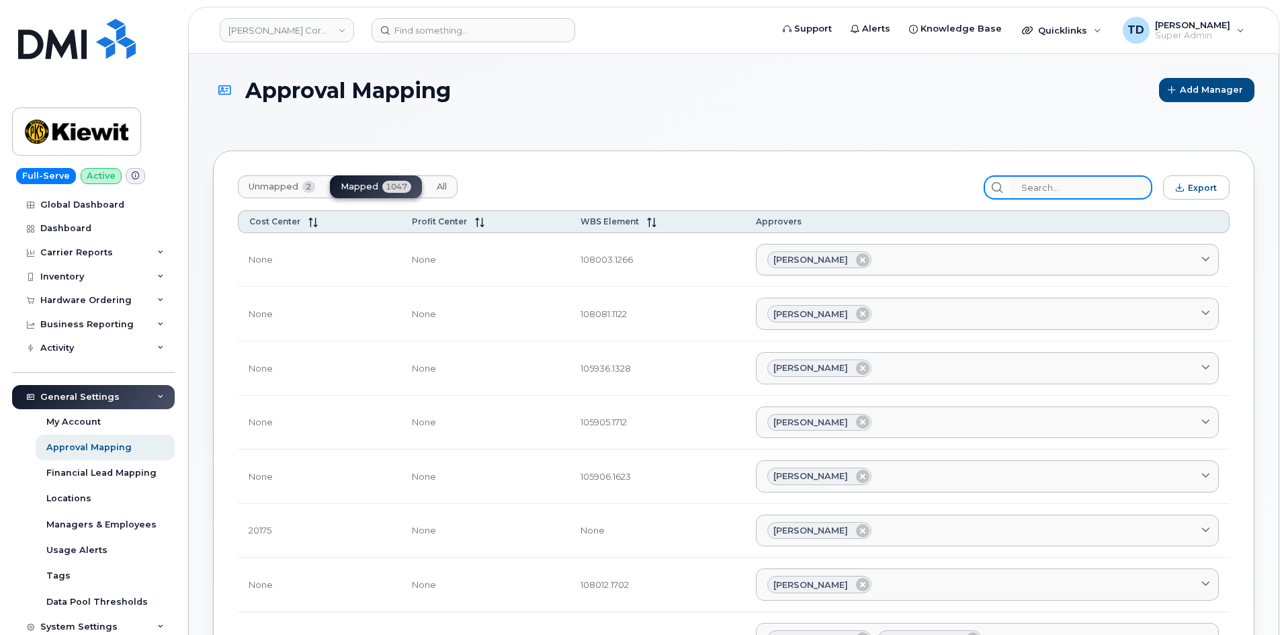
click at [1058, 193] on input "search" at bounding box center [1081, 187] width 143 height 24
paste input "106207.1079"
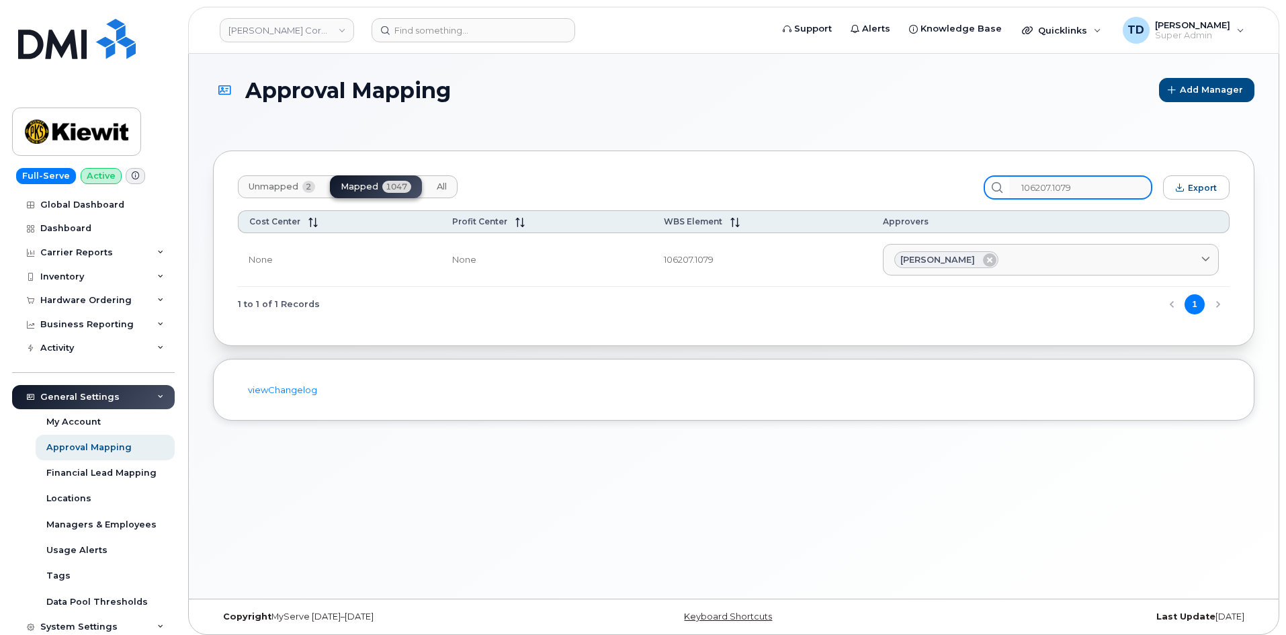
type input "106207.1079"
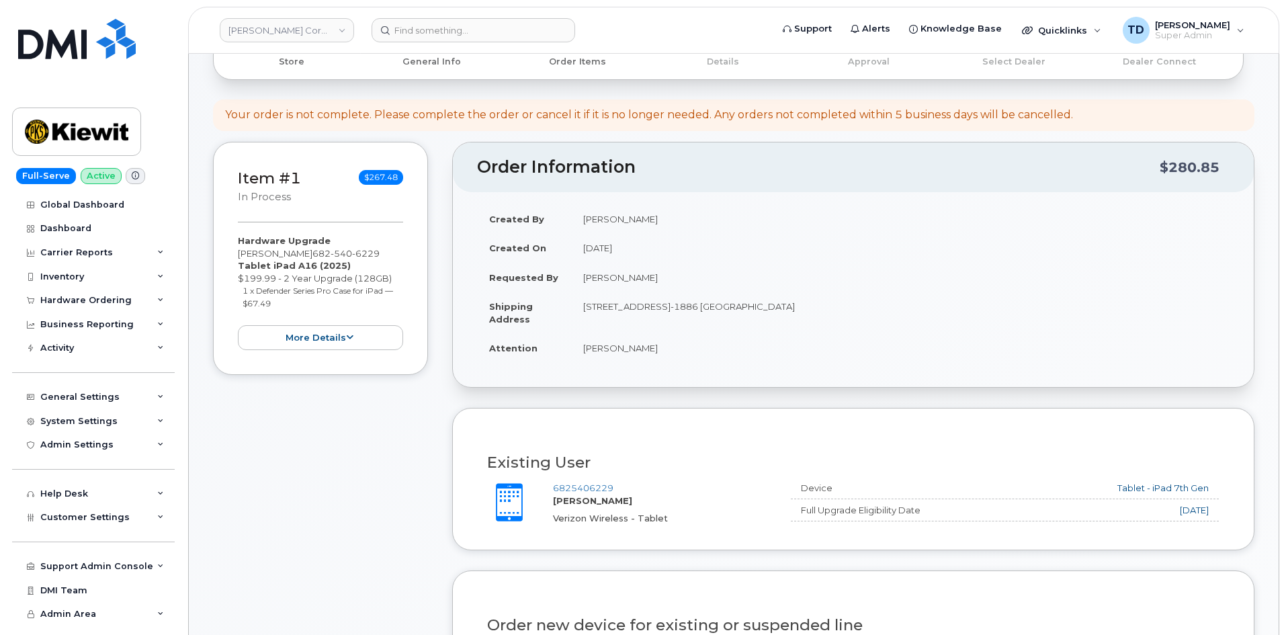
scroll to position [336, 0]
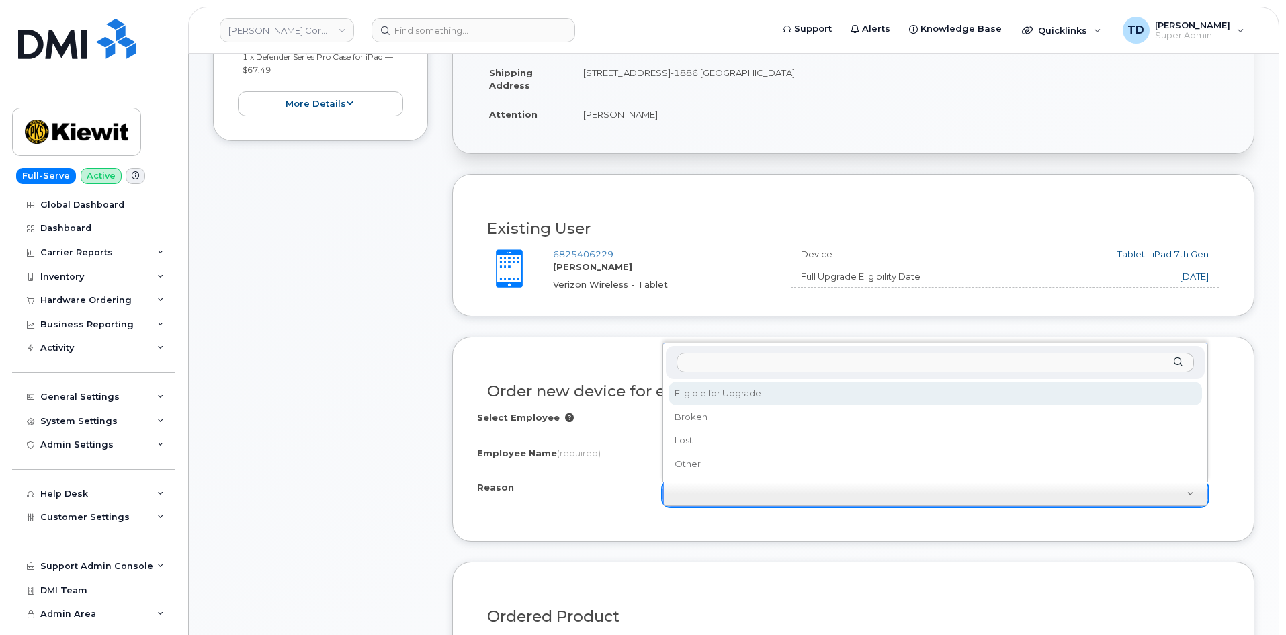
select select "eligible_for_upgrade"
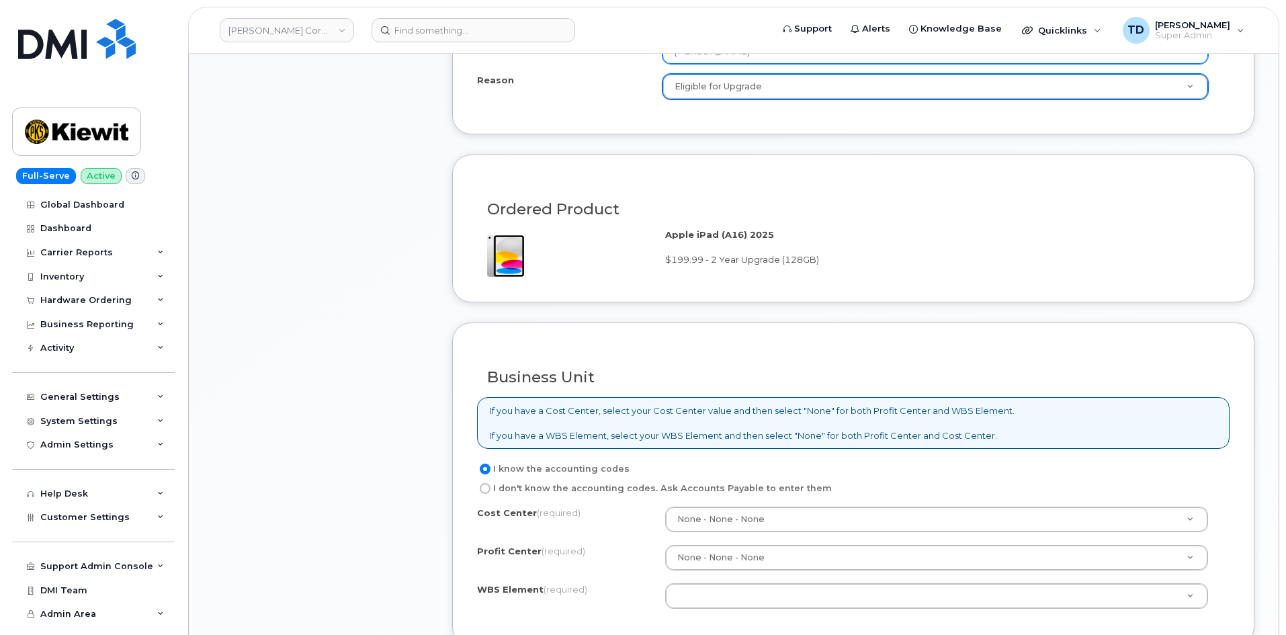
scroll to position [807, 0]
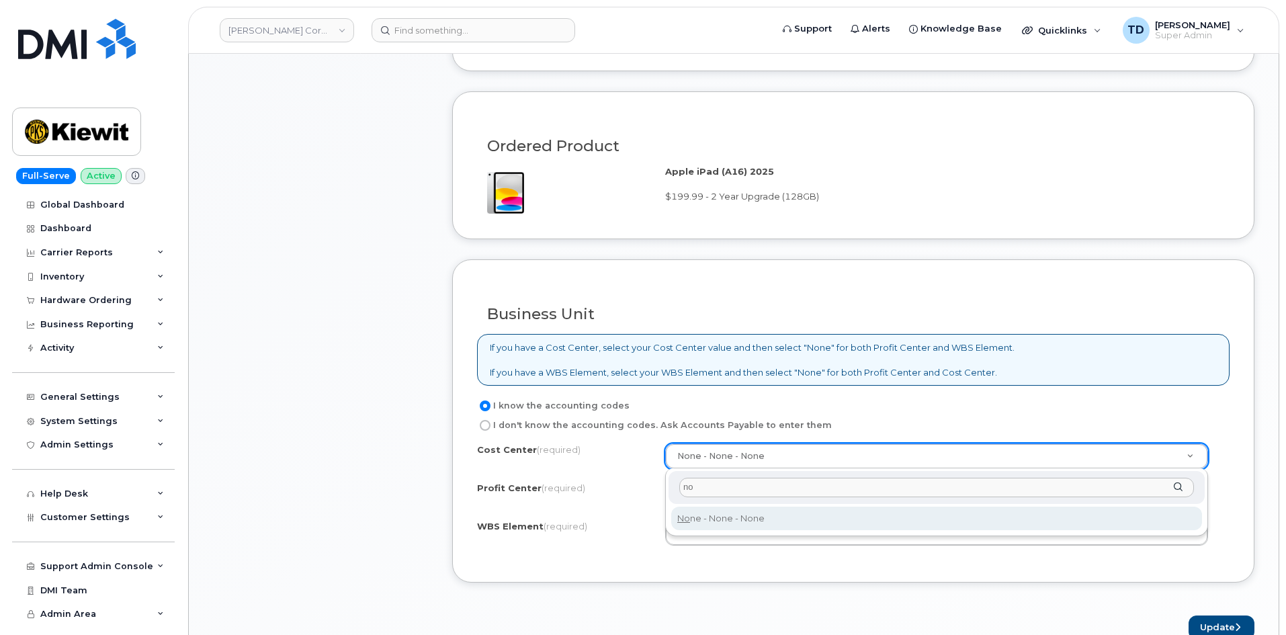
type input "no"
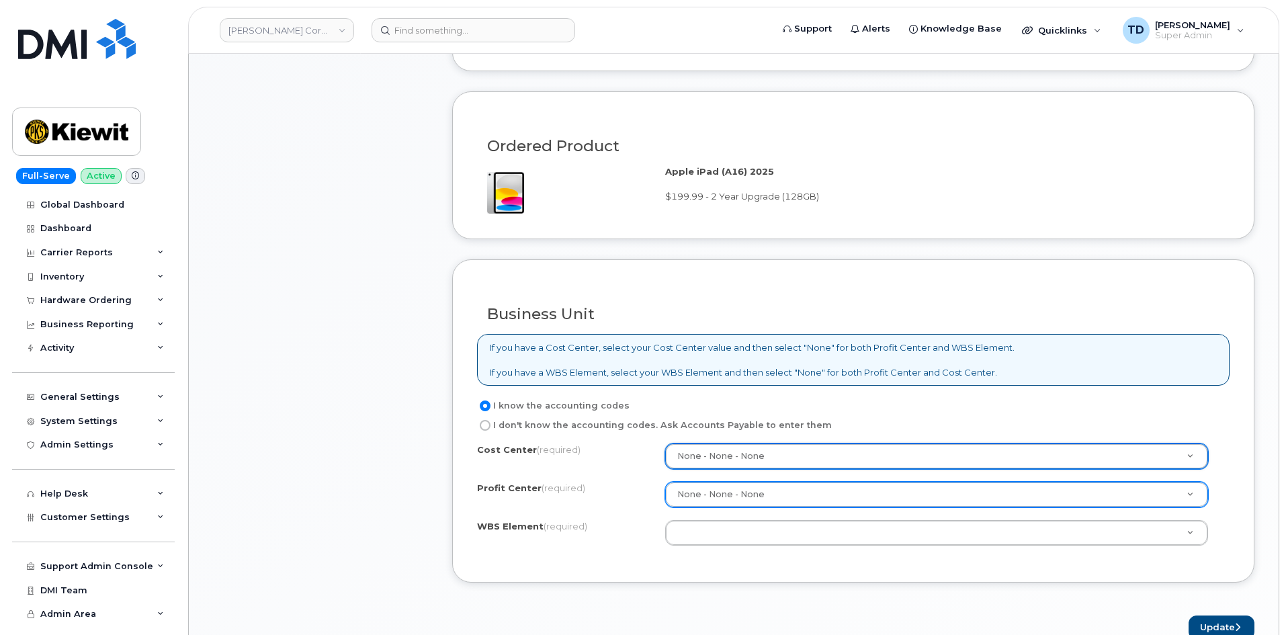
click at [786, 507] on div "None - None - None" at bounding box center [936, 495] width 543 height 26
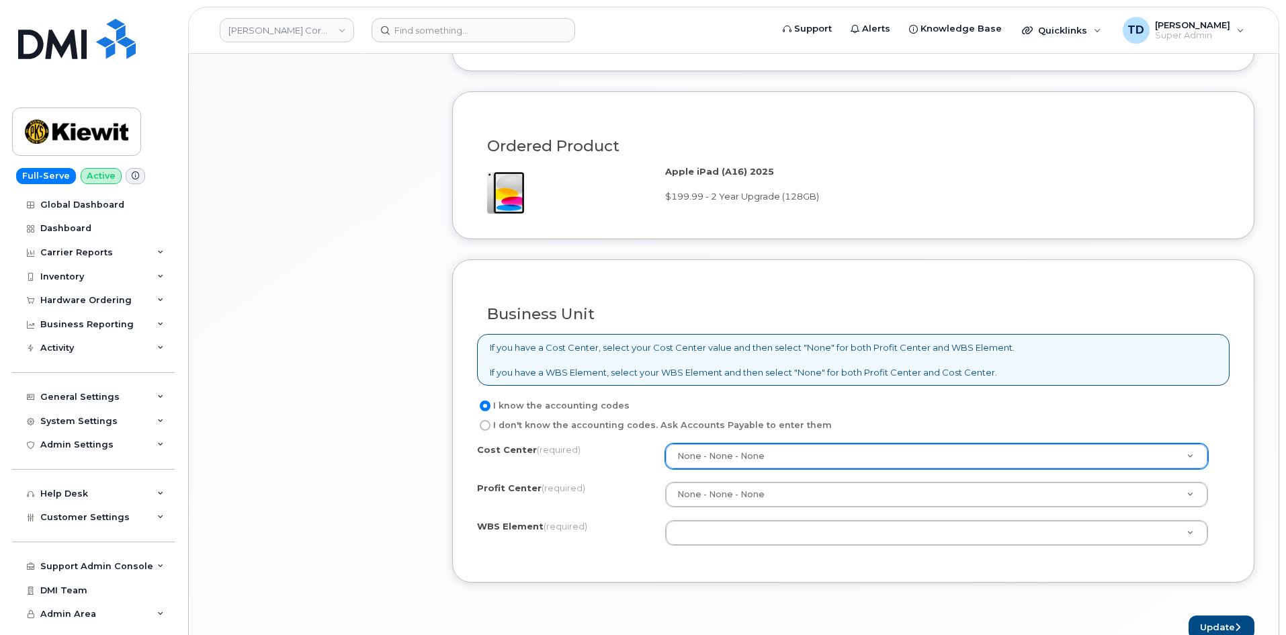
click at [722, 546] on div "Cost Center (required) None - None - None None Profit Center (required) None - …" at bounding box center [853, 501] width 753 height 114
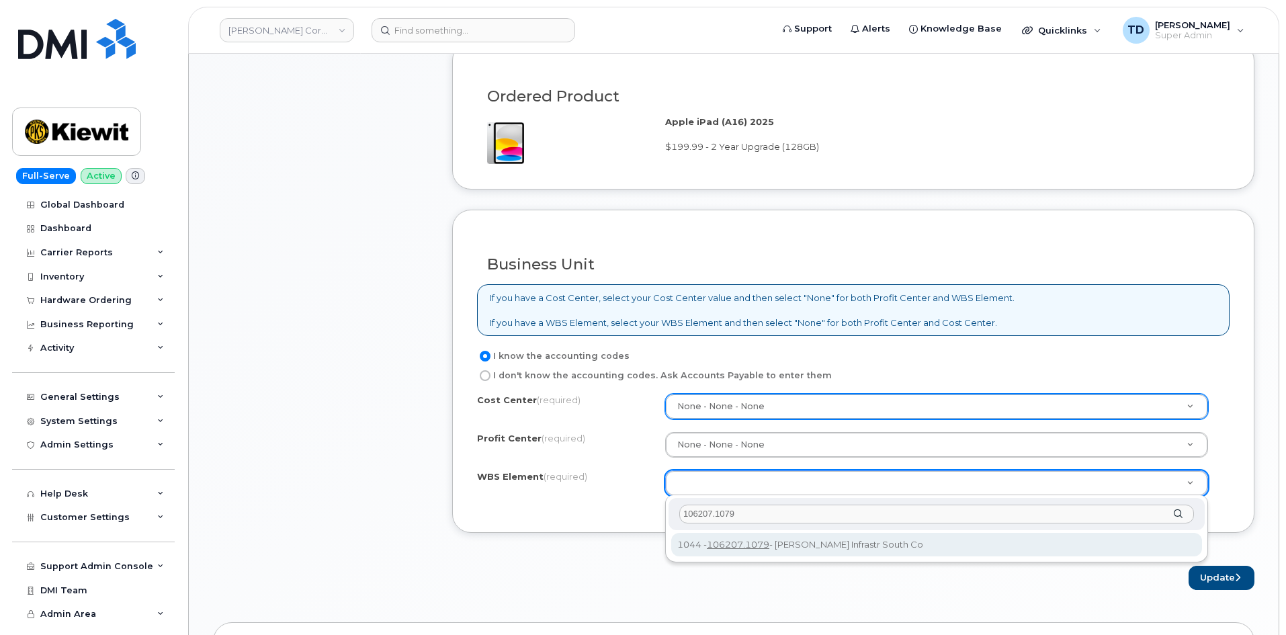
scroll to position [941, 0]
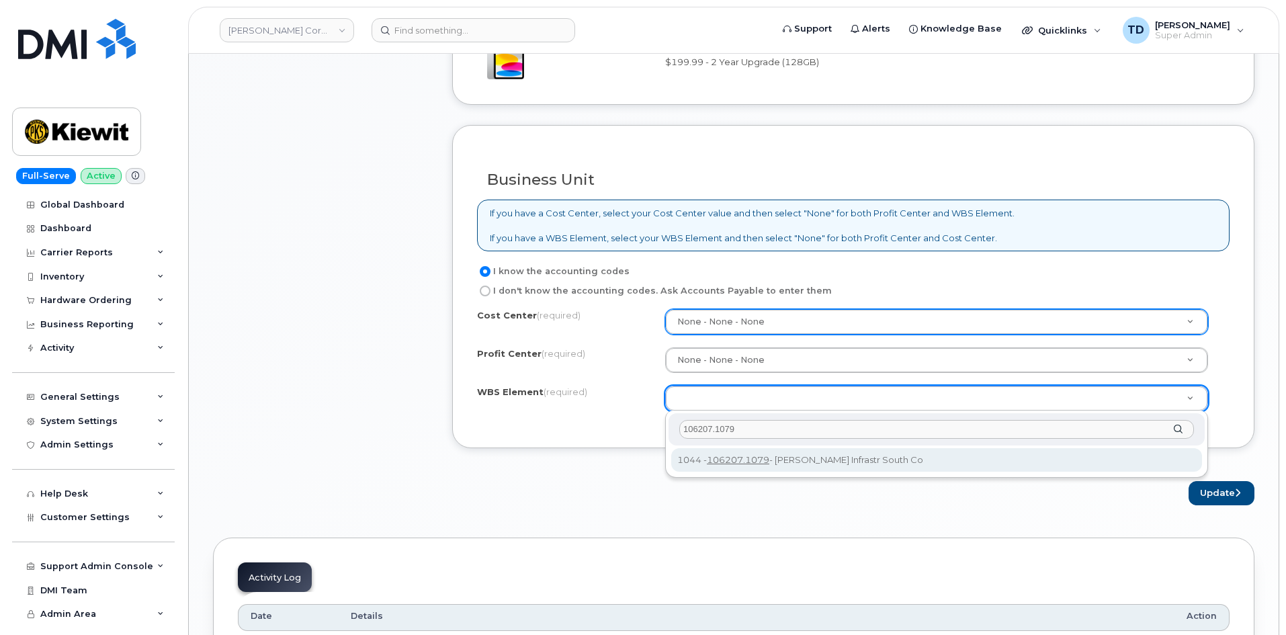
type input "106207.1079"
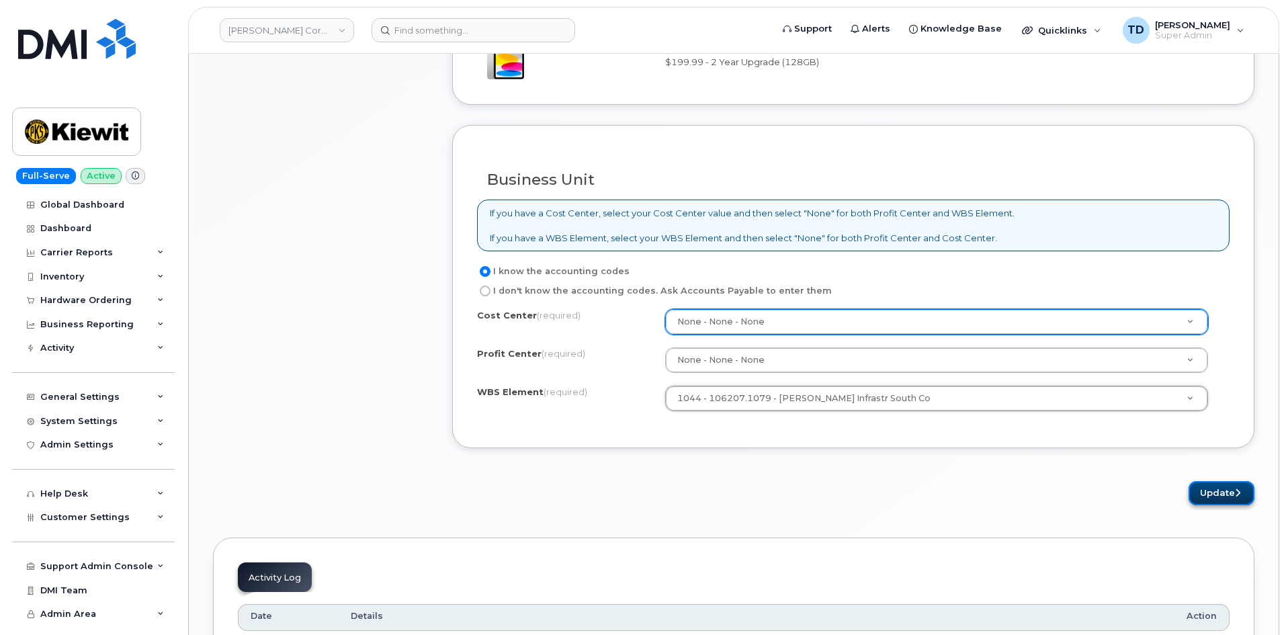
click at [1214, 491] on button "Update" at bounding box center [1222, 493] width 66 height 25
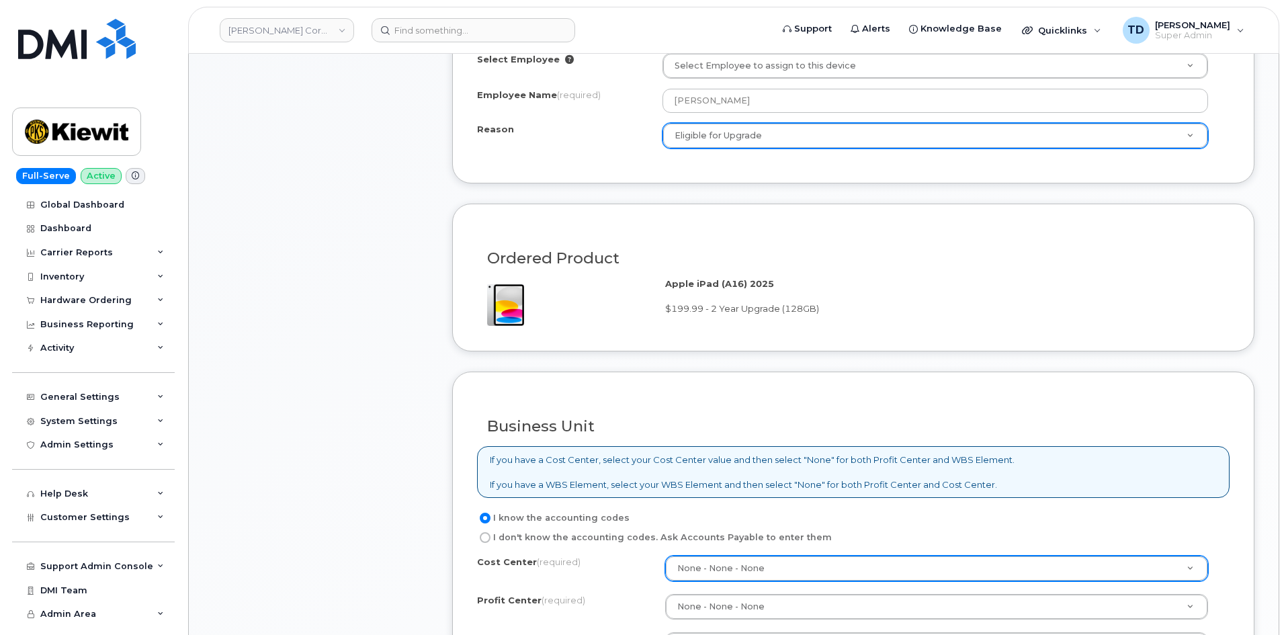
scroll to position [874, 0]
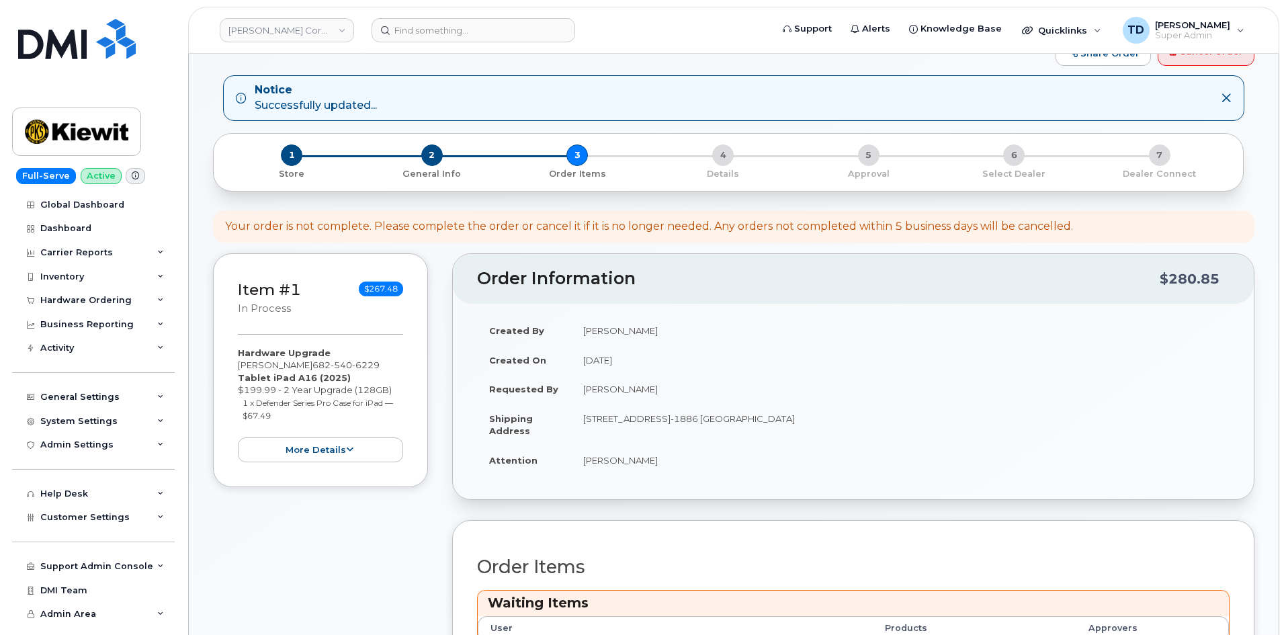
scroll to position [336, 0]
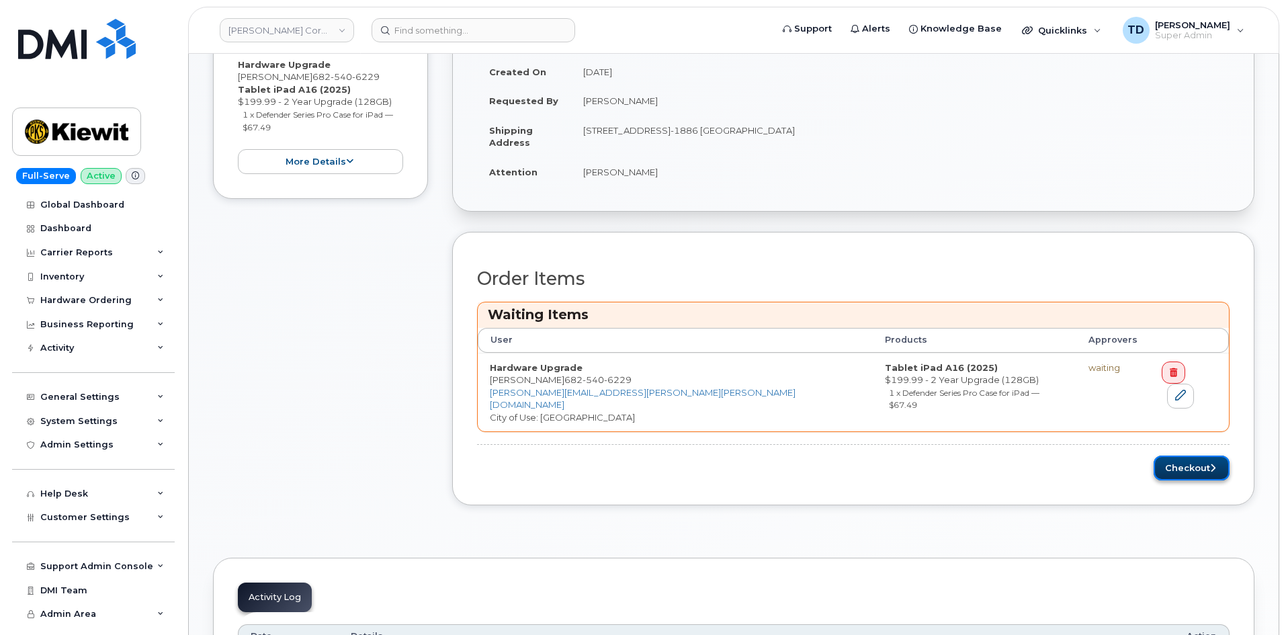
drag, startPoint x: 1202, startPoint y: 449, endPoint x: 1212, endPoint y: 449, distance: 10.1
click at [1202, 456] on button "Checkout" at bounding box center [1192, 468] width 76 height 25
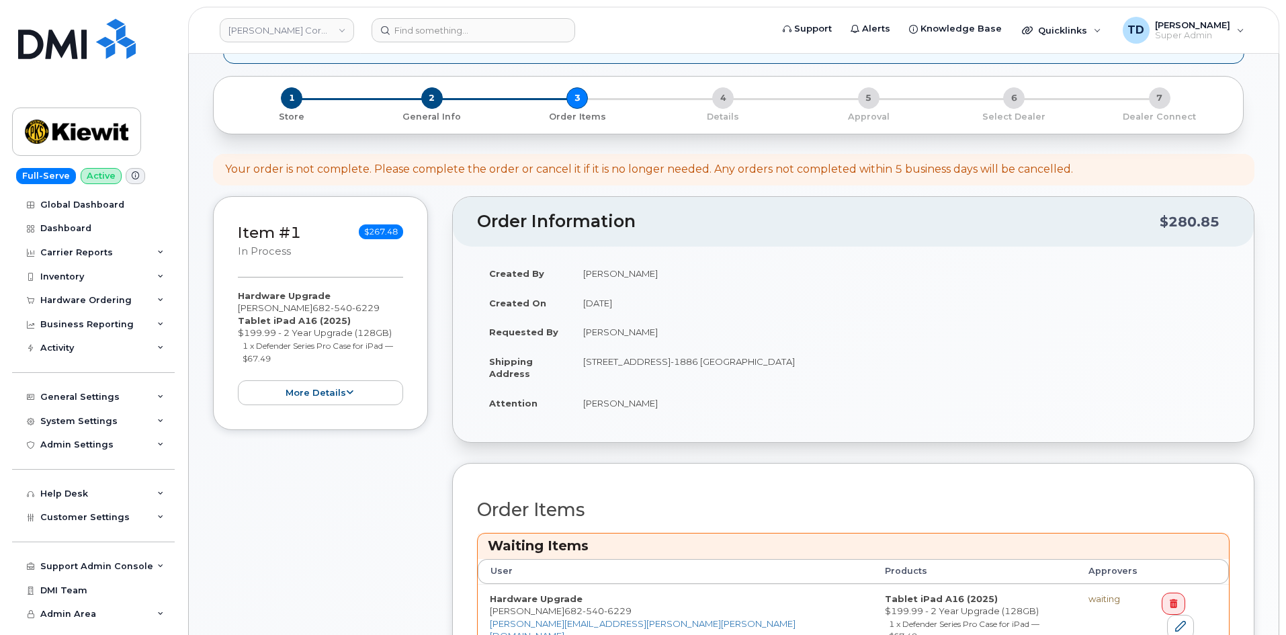
scroll to position [67, 0]
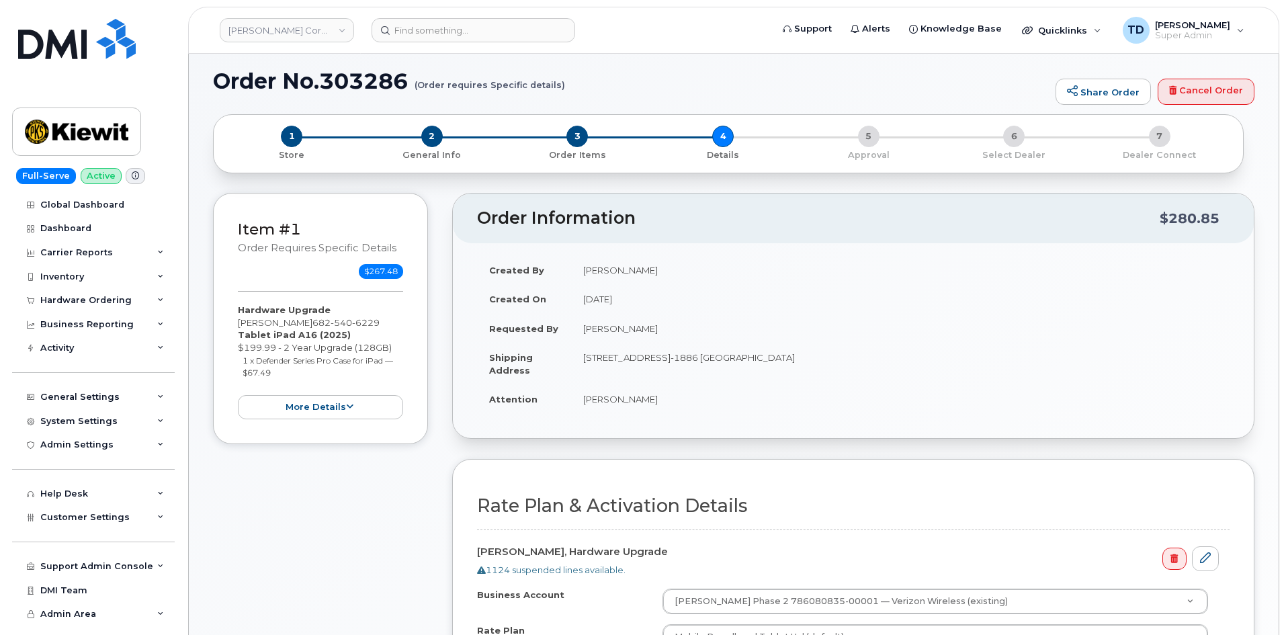
scroll to position [269, 0]
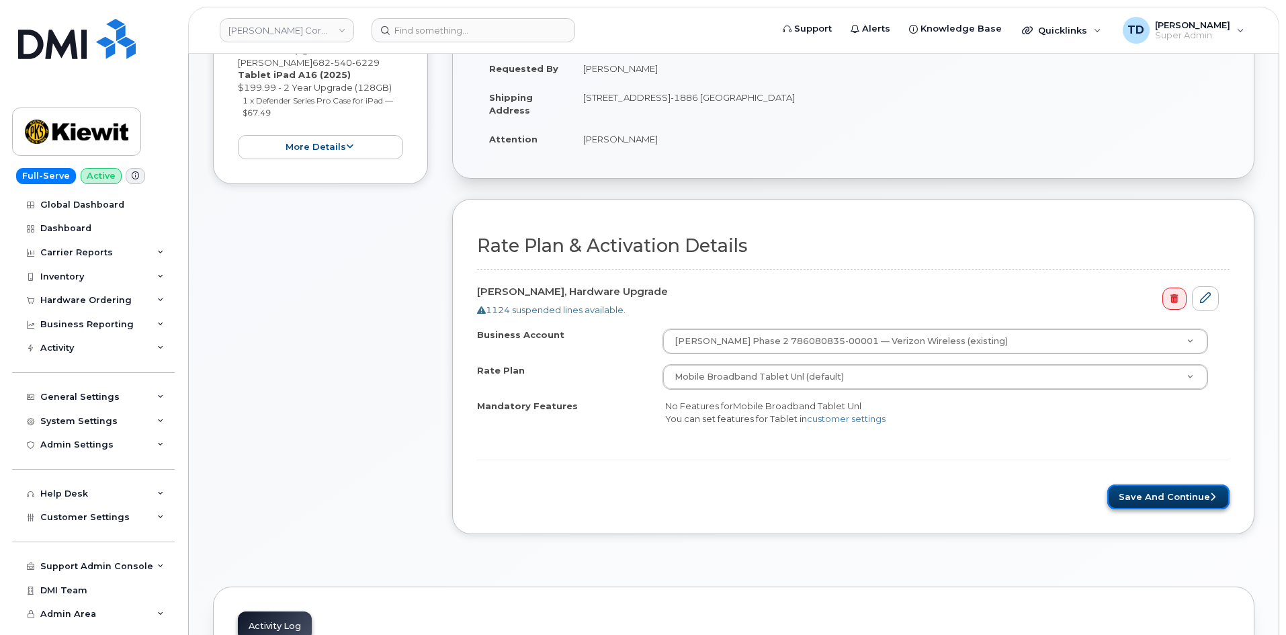
click at [1204, 492] on button "Save and Continue" at bounding box center [1169, 497] width 122 height 25
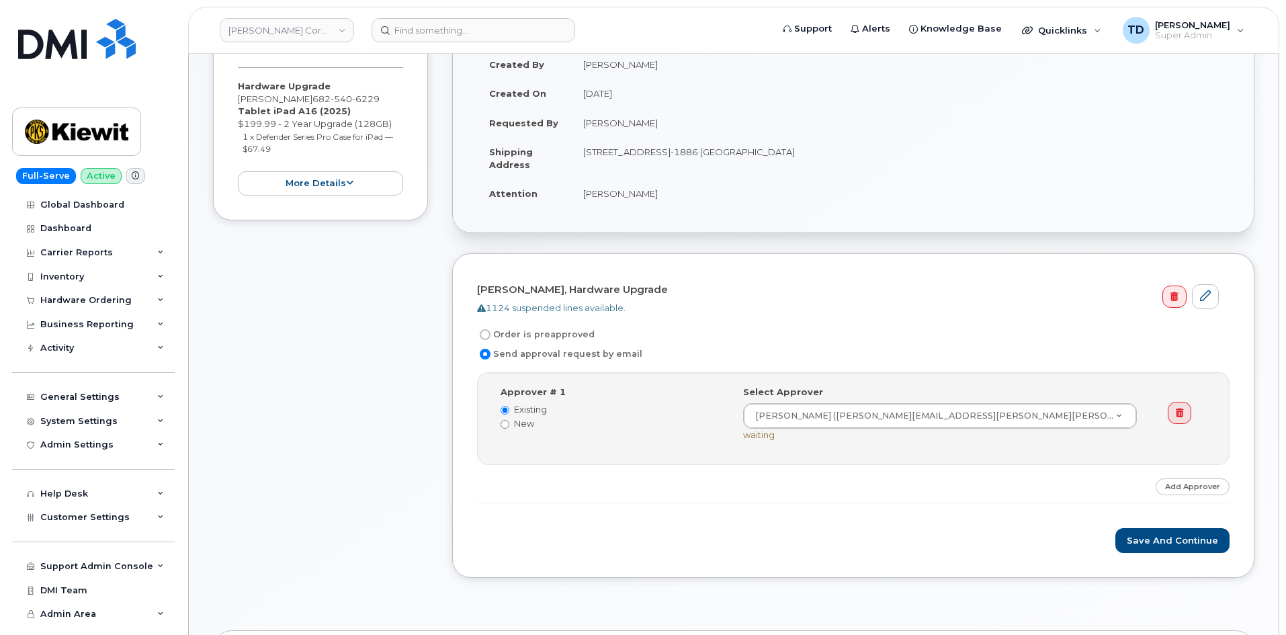
scroll to position [269, 0]
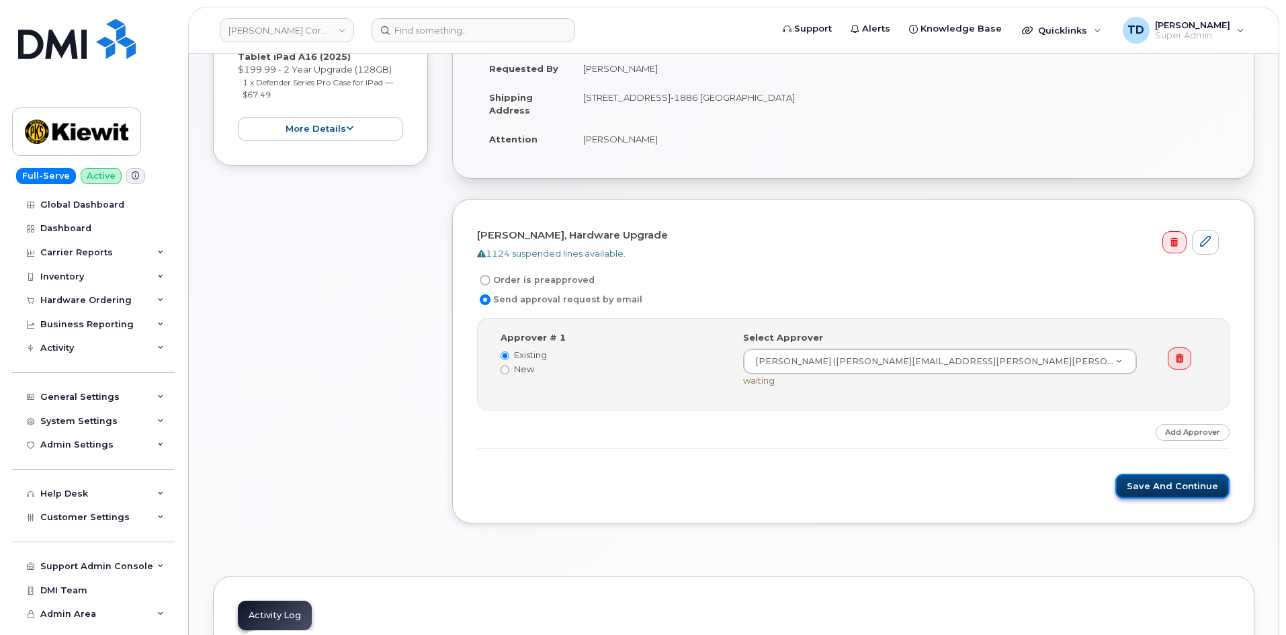
click at [1202, 488] on button "Save and Continue" at bounding box center [1173, 486] width 114 height 25
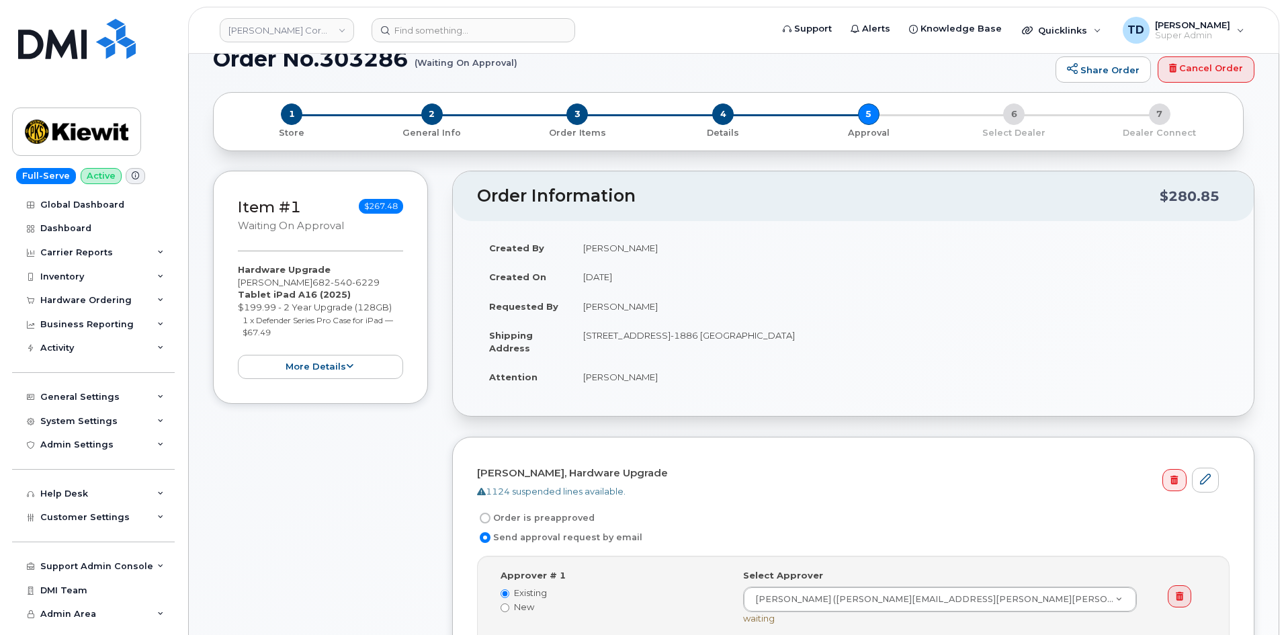
scroll to position [0, 0]
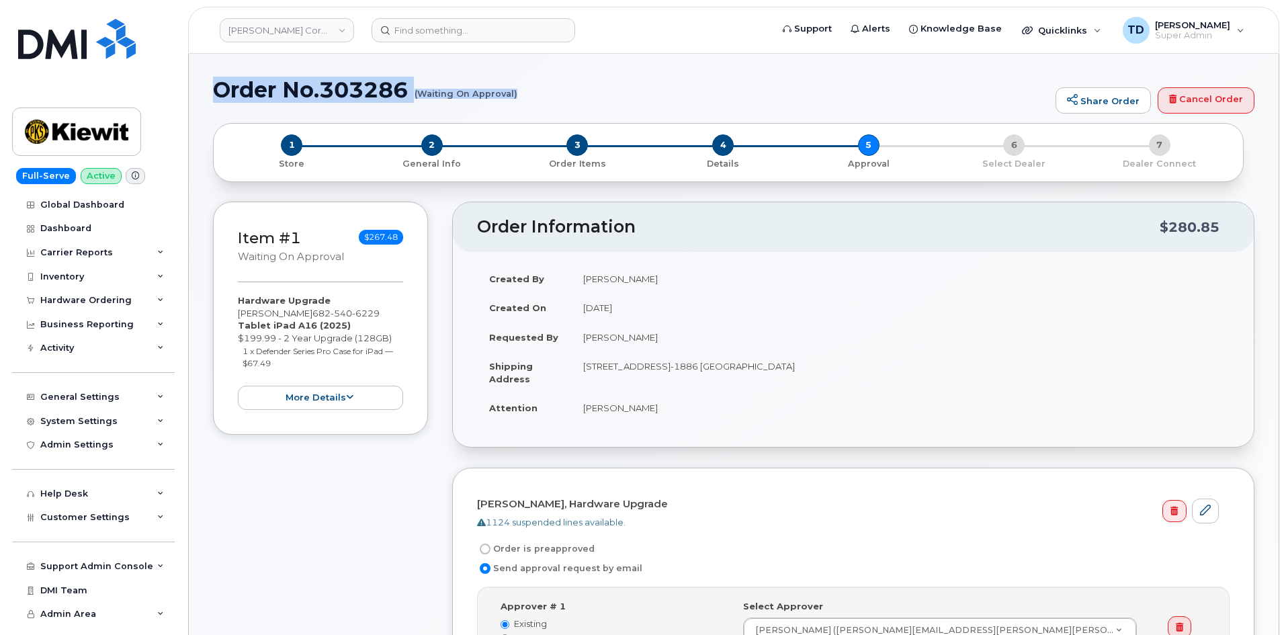
drag, startPoint x: 209, startPoint y: 88, endPoint x: 516, endPoint y: 93, distance: 306.5
copy h1 "Order No.303286 (Waiting On Approval)"
click at [349, 390] on button "more details" at bounding box center [320, 398] width 165 height 25
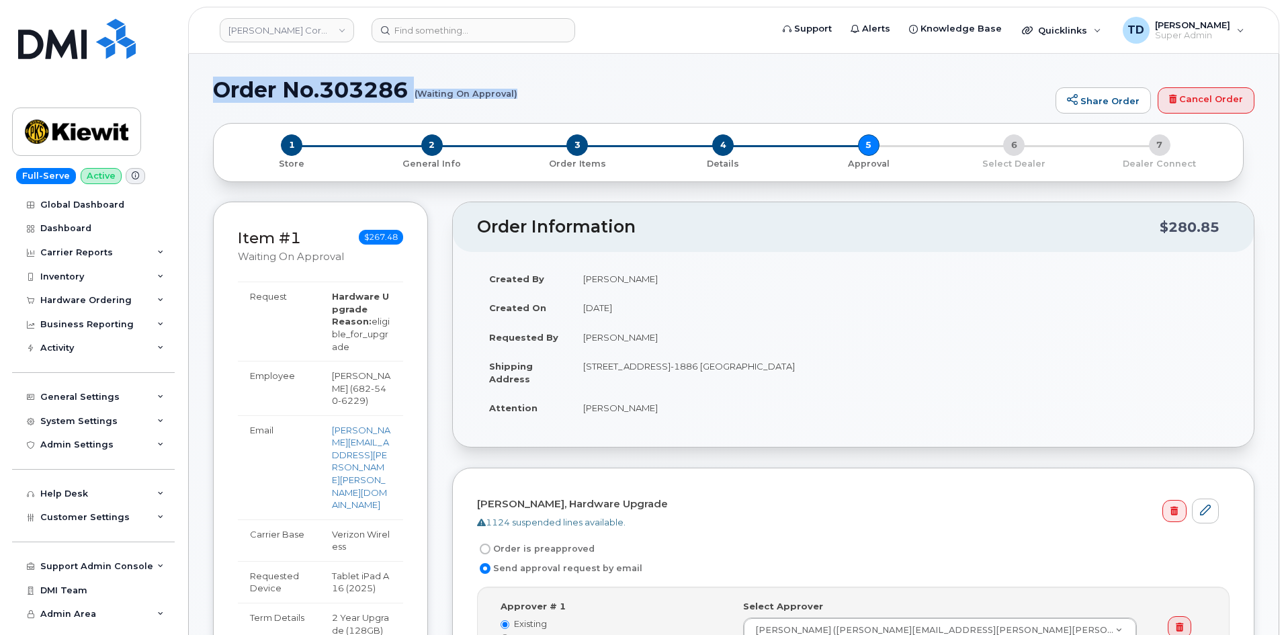
drag, startPoint x: 287, startPoint y: 94, endPoint x: 367, endPoint y: 95, distance: 80.0
click at [366, 95] on h1 "Order No.303286 (Waiting On Approval)" at bounding box center [631, 90] width 836 height 24
drag, startPoint x: 579, startPoint y: 88, endPoint x: 579, endPoint y: 81, distance: 6.8
click at [579, 87] on h1 "Order No.303286 (Waiting On Approval)" at bounding box center [631, 90] width 836 height 24
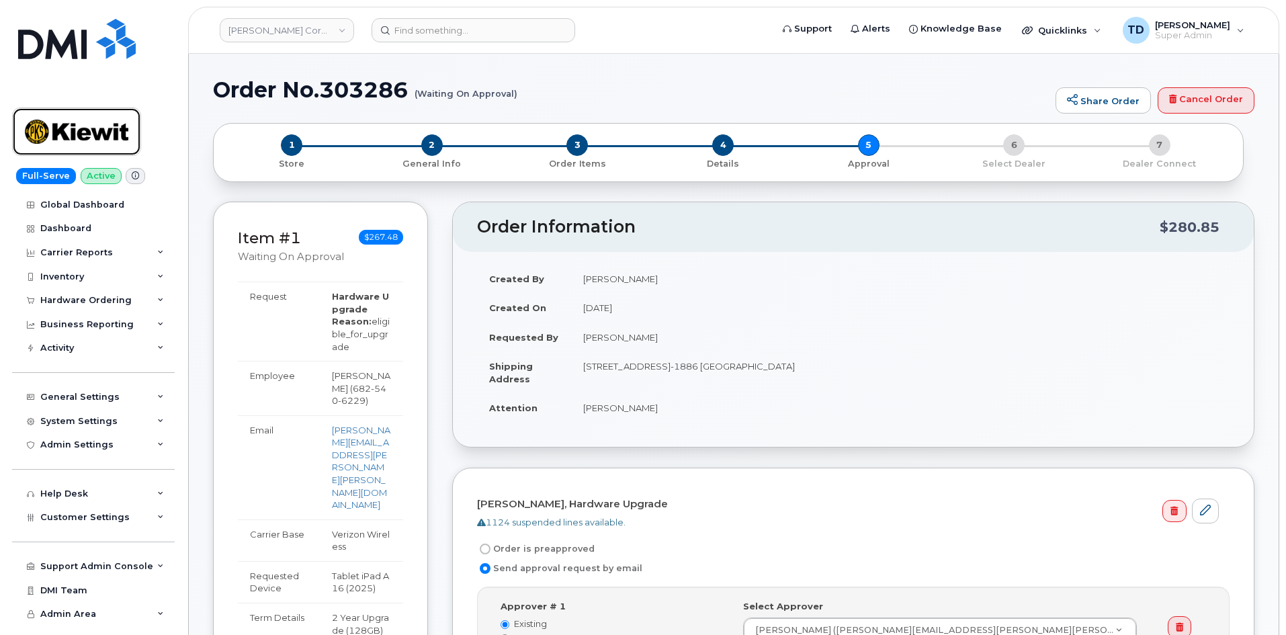
click at [94, 136] on img at bounding box center [77, 131] width 104 height 39
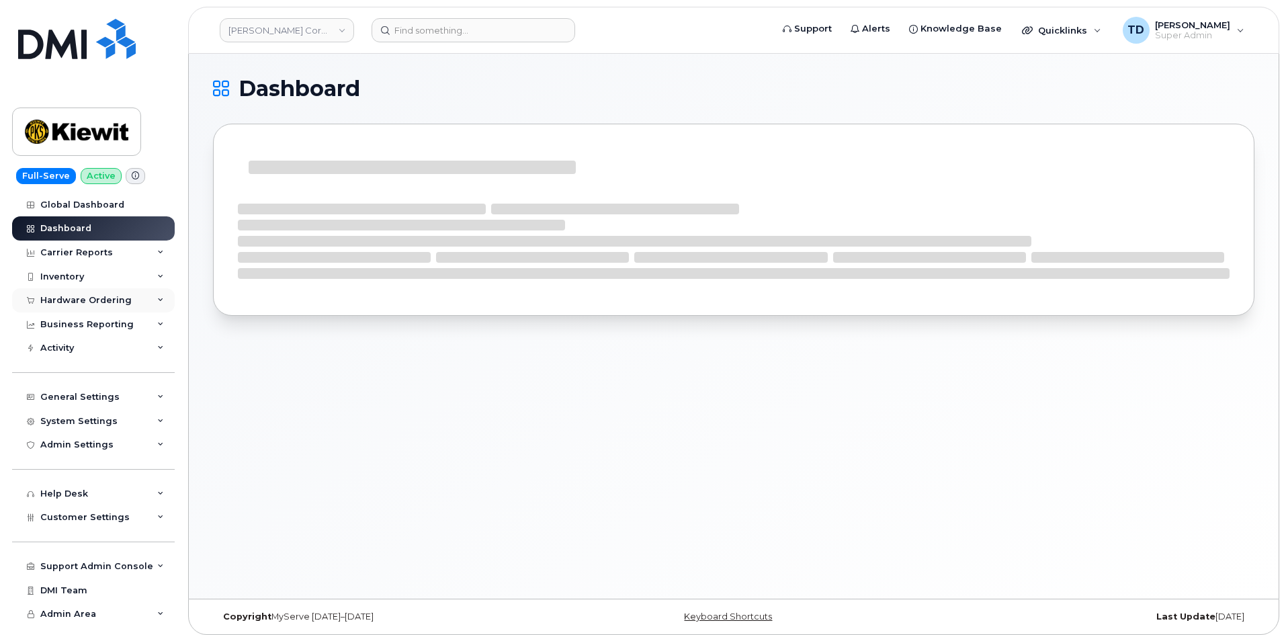
click at [81, 309] on div "Hardware Ordering" at bounding box center [93, 300] width 163 height 24
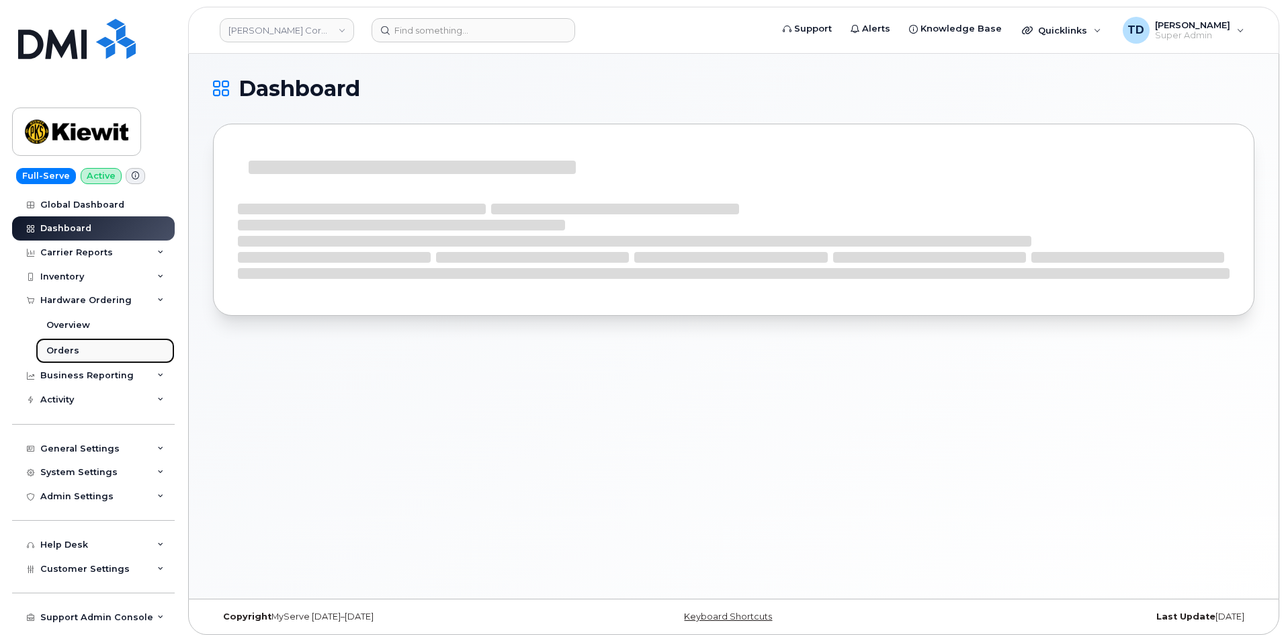
click at [97, 339] on link "Orders" at bounding box center [105, 351] width 139 height 26
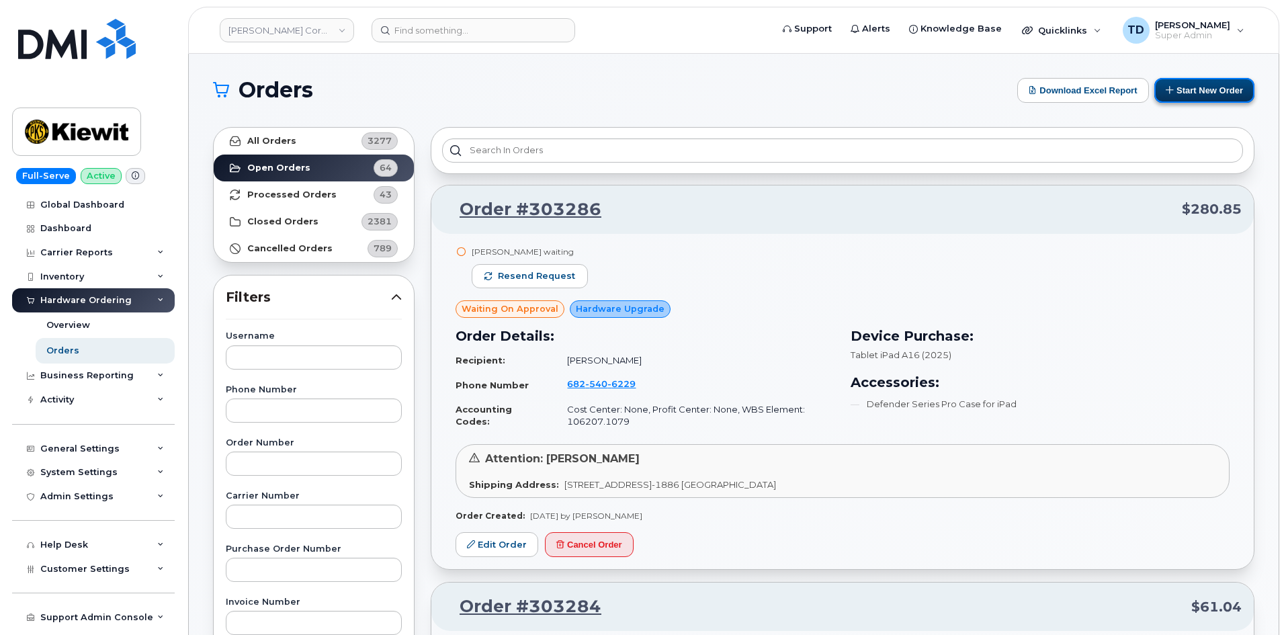
click at [1211, 91] on button "Start New Order" at bounding box center [1205, 90] width 100 height 25
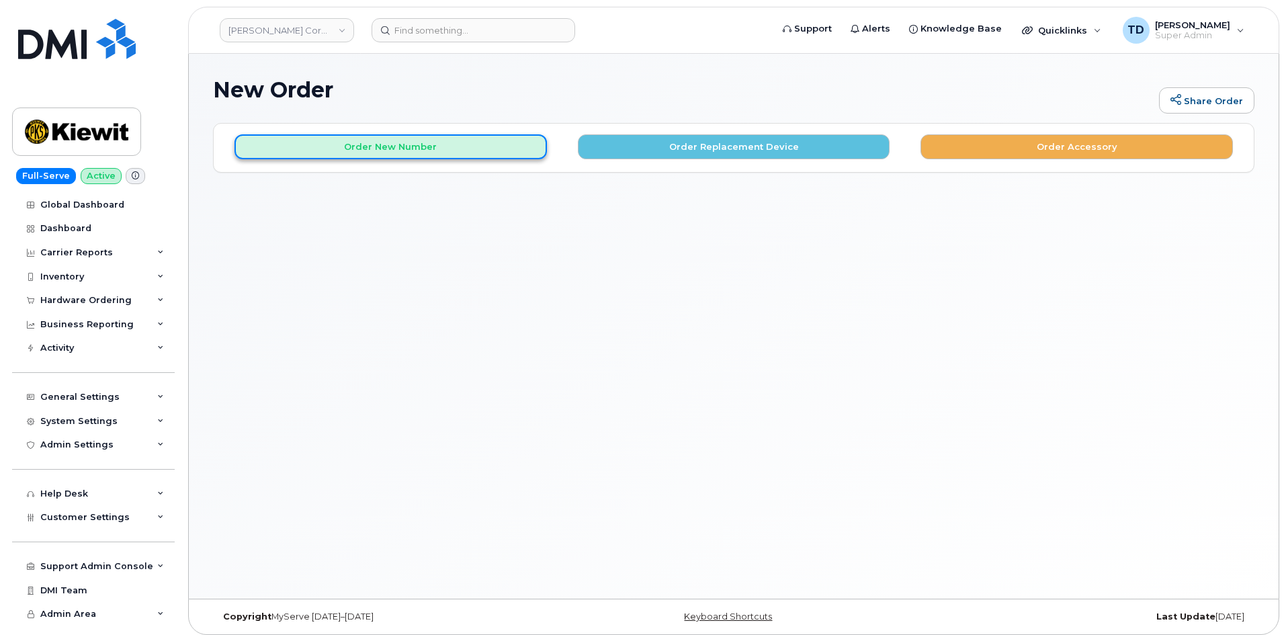
click at [410, 145] on button "Order New Number" at bounding box center [391, 146] width 313 height 25
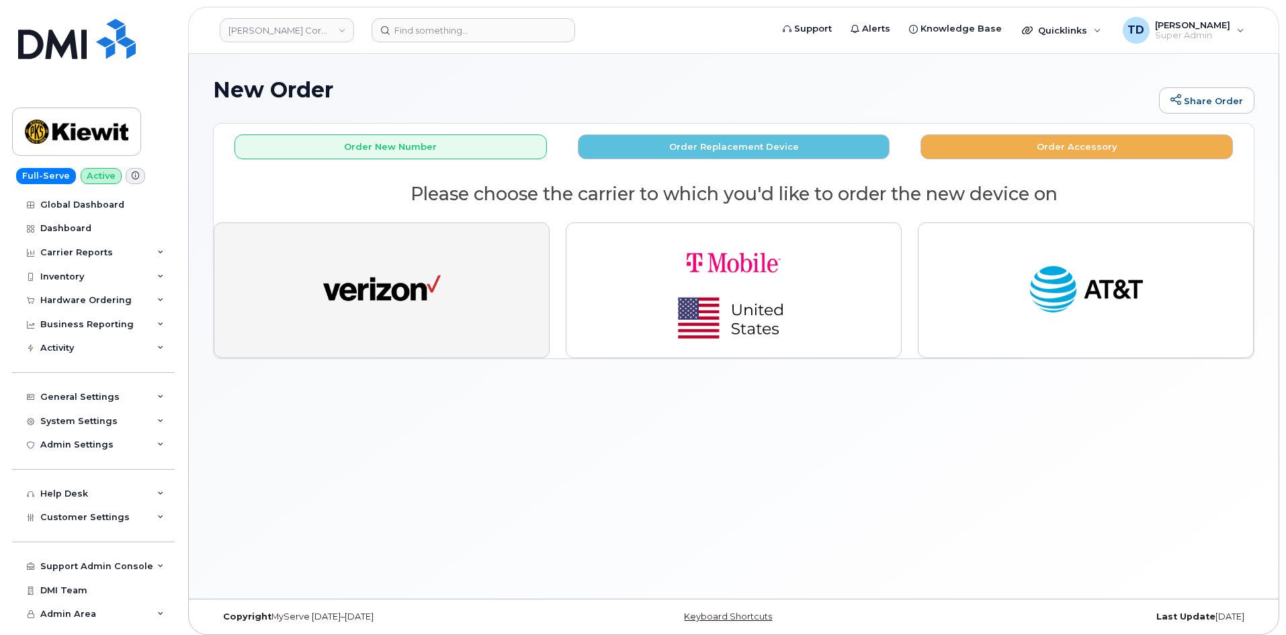
click at [458, 298] on button "button" at bounding box center [382, 290] width 336 height 136
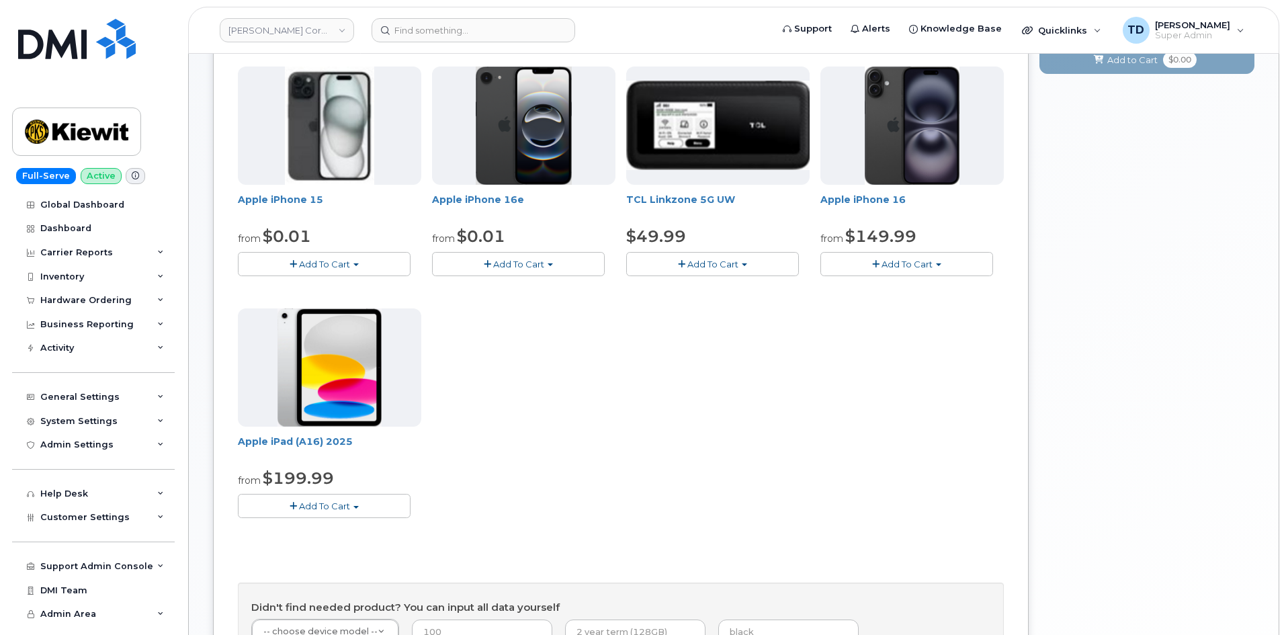
scroll to position [202, 0]
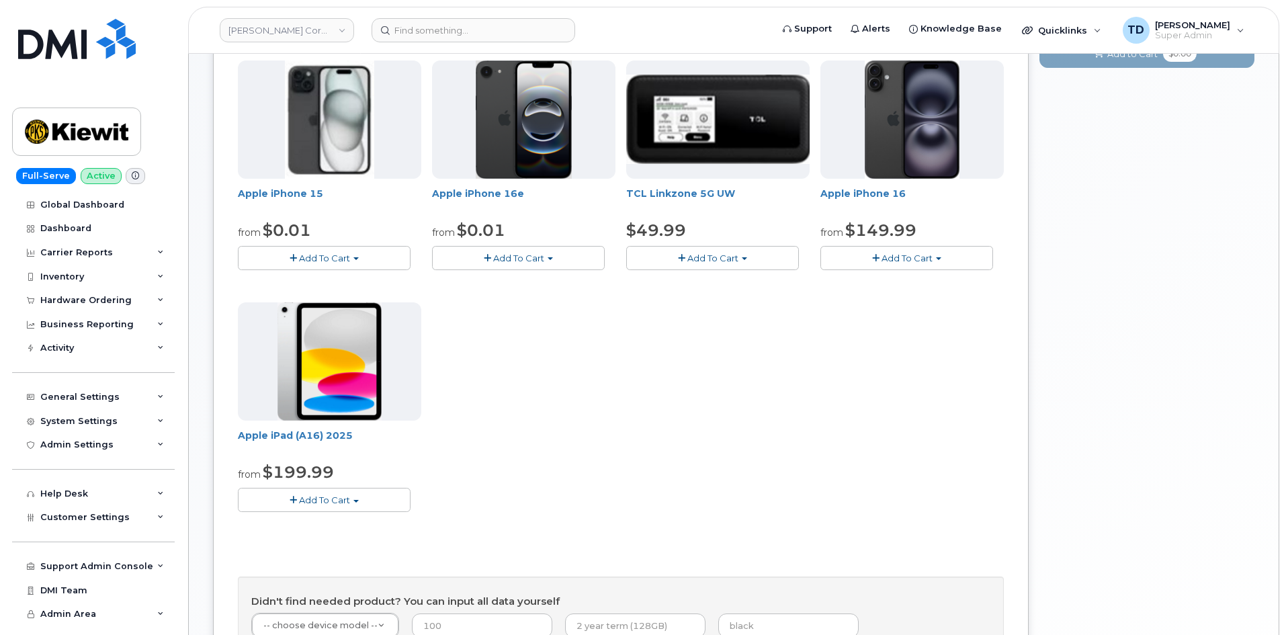
click at [360, 495] on button "Add To Cart" at bounding box center [324, 500] width 173 height 24
click at [361, 519] on link "$199.99 - 2 Year Activation (128GB)" at bounding box center [334, 525] width 186 height 17
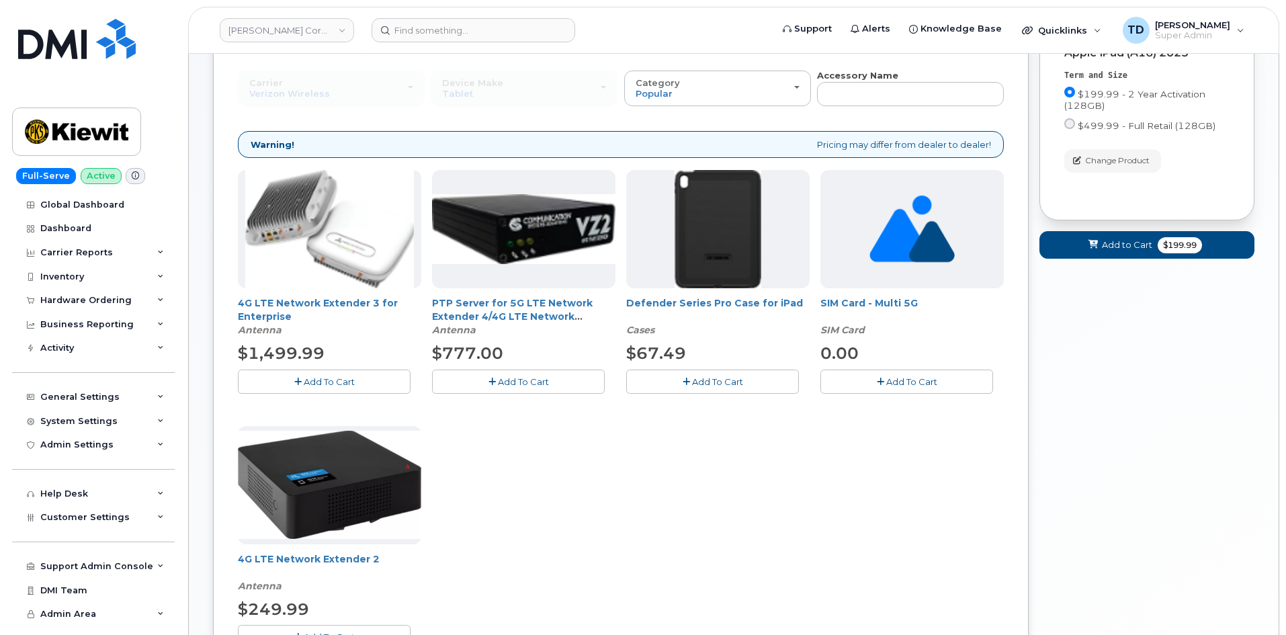
scroll to position [67, 0]
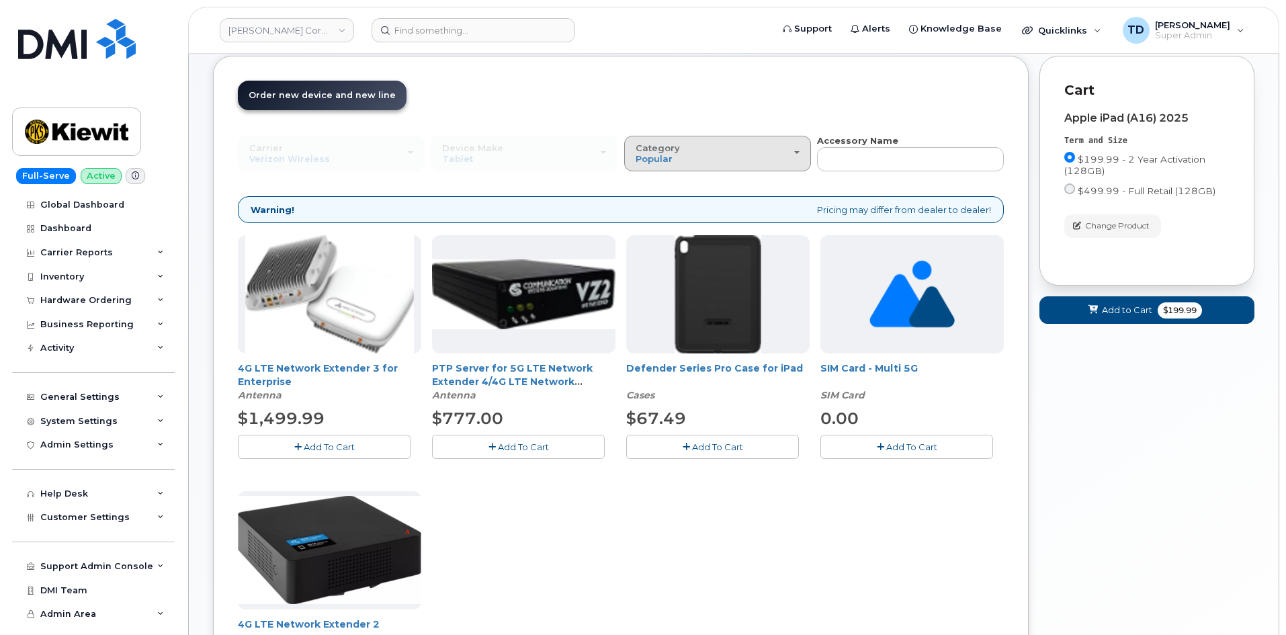
click at [777, 155] on div "Category Popular" at bounding box center [718, 153] width 164 height 21
click at [835, 127] on header "Order New Device Upgrade Existing Device Order Accessory Order new device and n…" at bounding box center [621, 108] width 766 height 54
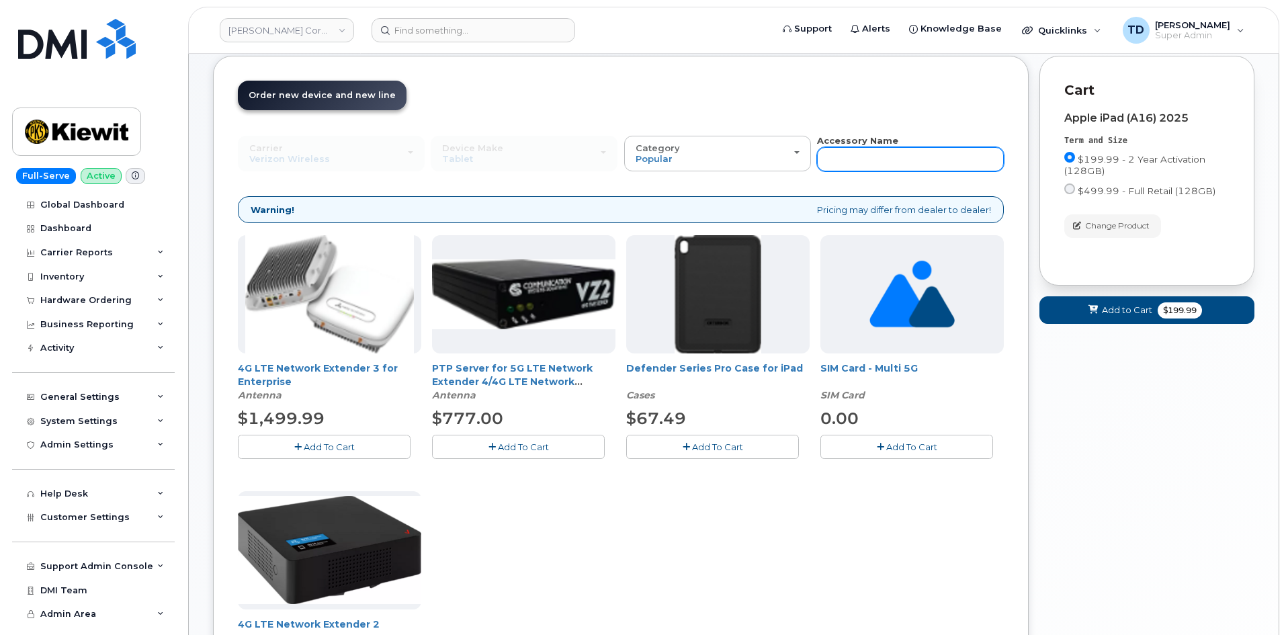
click at [866, 158] on input "text" at bounding box center [910, 159] width 187 height 24
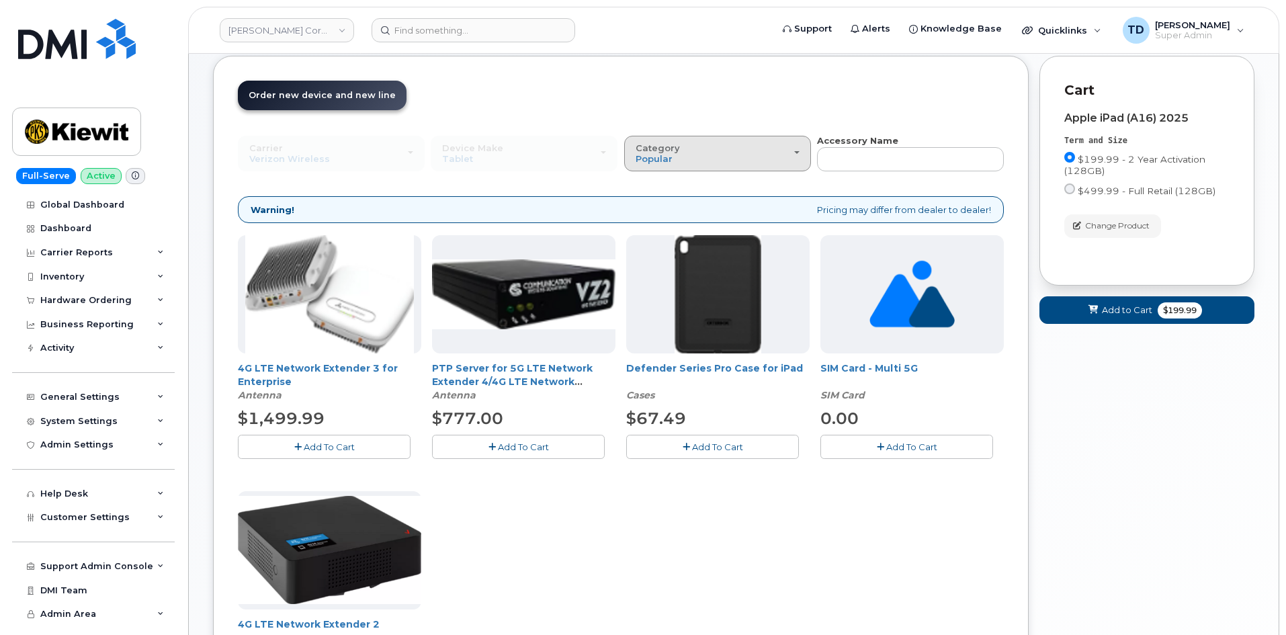
click at [733, 169] on button "Category Popular" at bounding box center [717, 153] width 187 height 35
click at [662, 187] on div "All" at bounding box center [718, 184] width 180 height 16
drag, startPoint x: 685, startPoint y: 161, endPoint x: 700, endPoint y: 167, distance: 16.9
click at [686, 162] on div "Category Popular" at bounding box center [718, 153] width 164 height 21
drag, startPoint x: 1008, startPoint y: 147, endPoint x: 965, endPoint y: 161, distance: 45.1
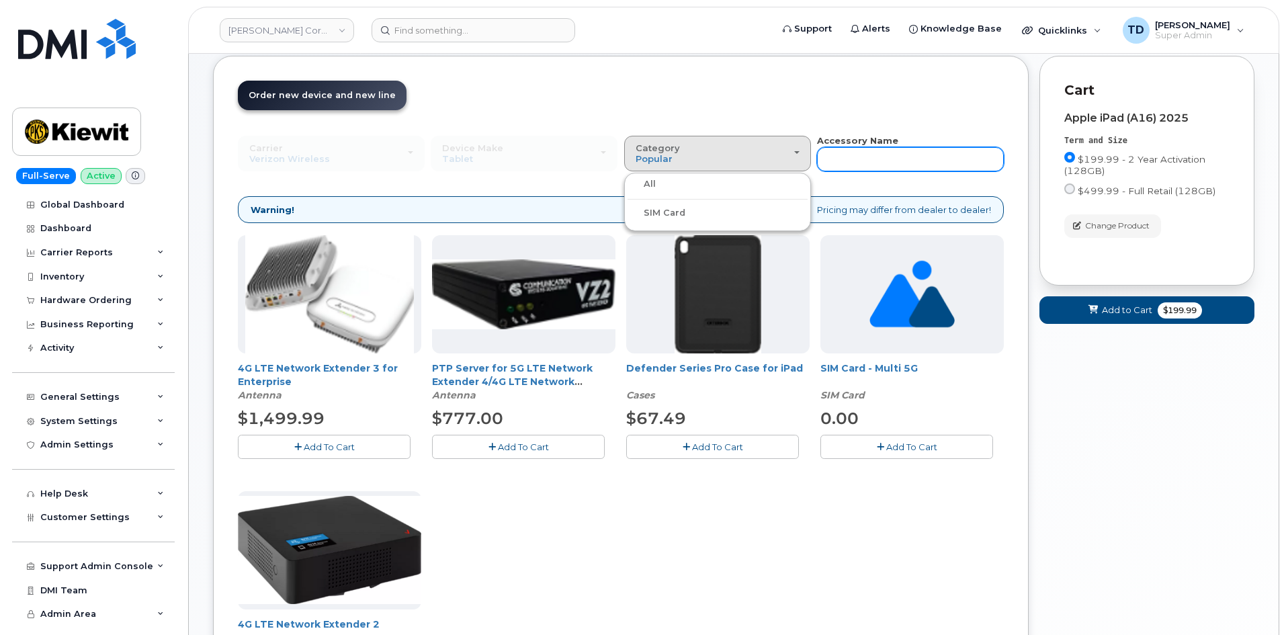
click at [1008, 148] on div "Order New Device Upgrade Existing Device Order Accessory Order new device and n…" at bounding box center [621, 441] width 816 height 770
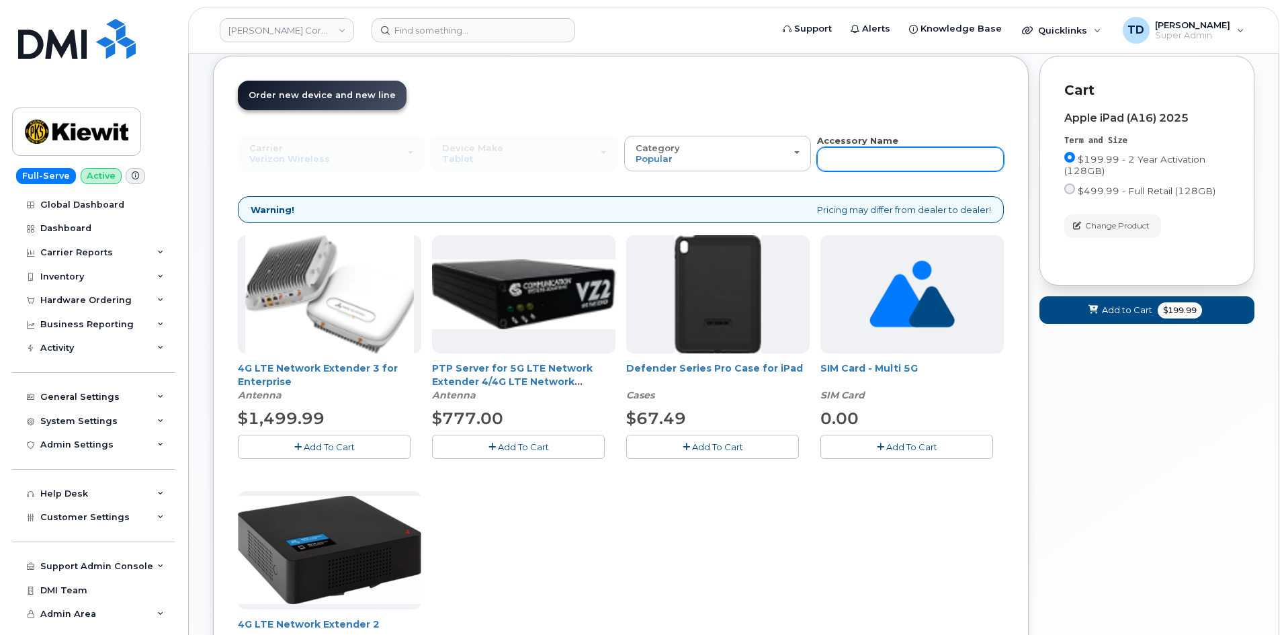
click at [926, 163] on input "text" at bounding box center [910, 159] width 187 height 24
type input "Case"
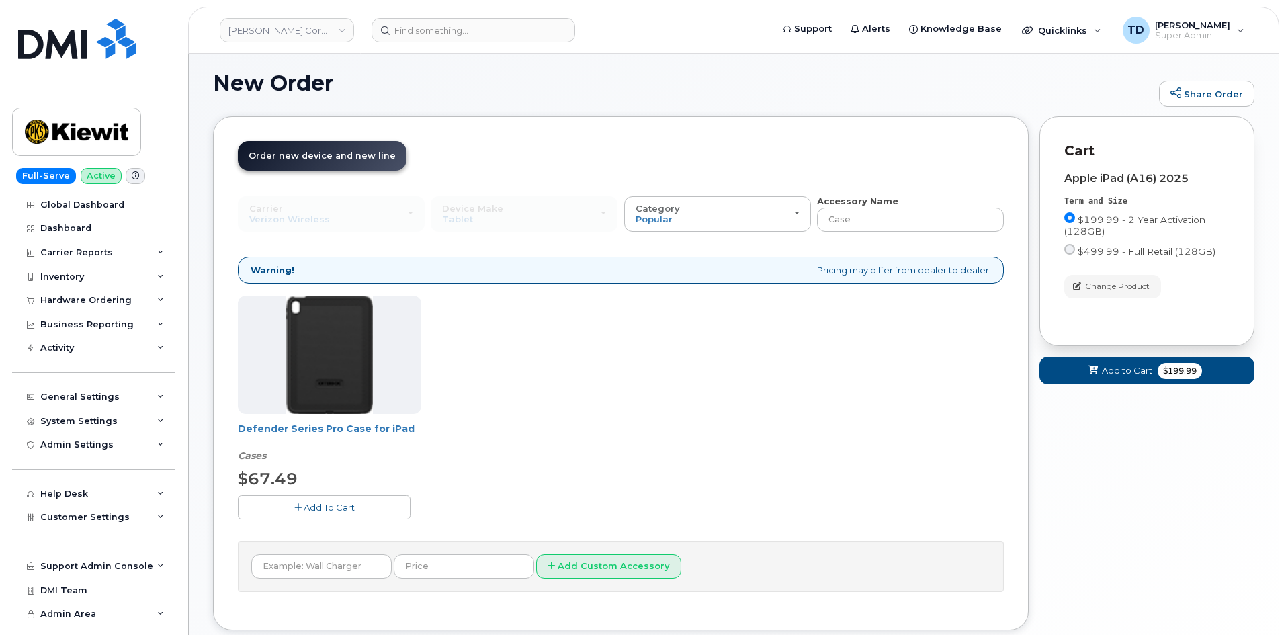
click at [296, 324] on img at bounding box center [329, 355] width 87 height 118
click at [88, 107] on div at bounding box center [76, 87] width 129 height 137
click at [75, 130] on img at bounding box center [77, 131] width 104 height 39
